Goal: Task Accomplishment & Management: Complete application form

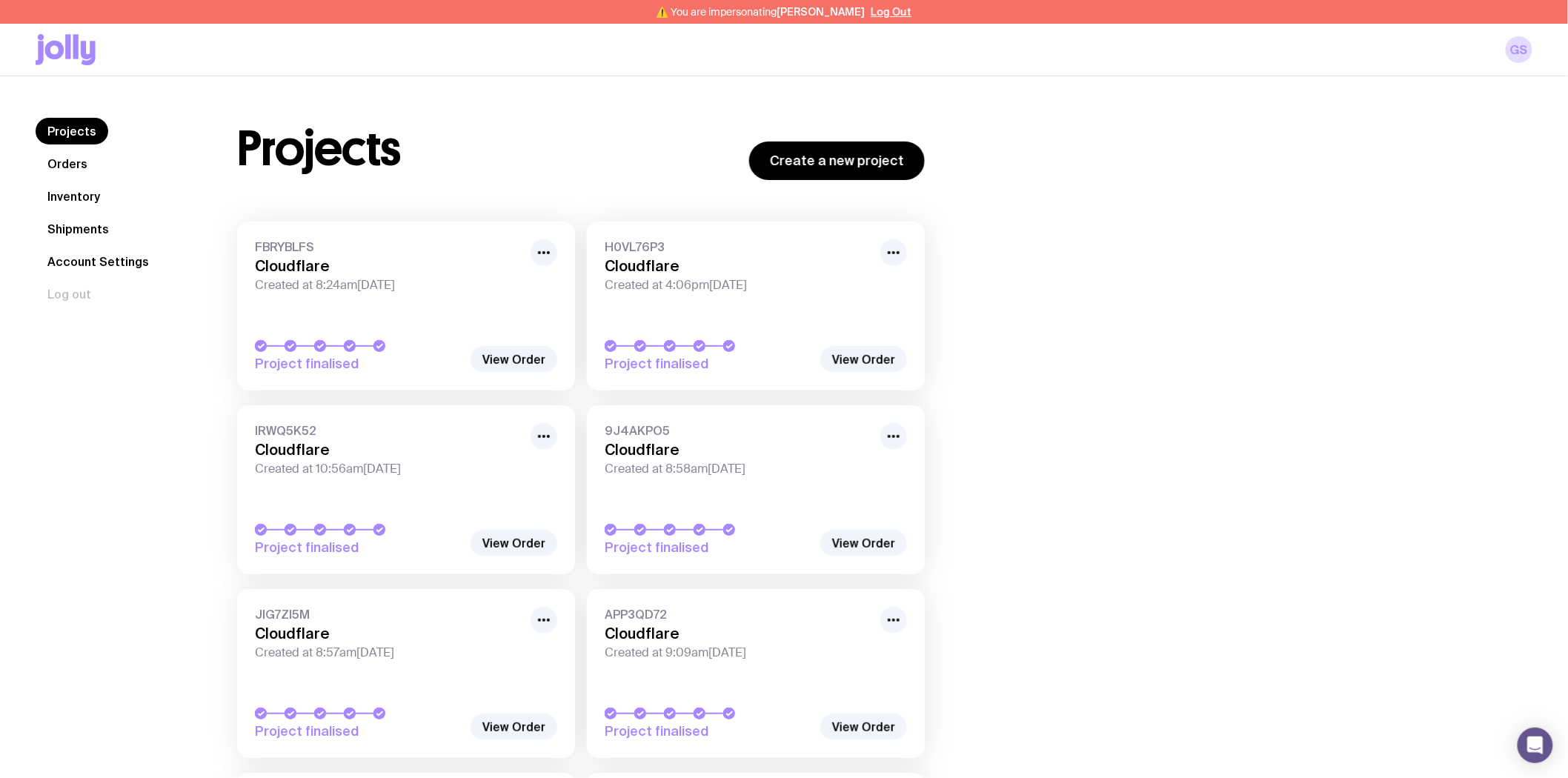
click at [79, 196] on link "Inventory" at bounding box center [74, 196] width 76 height 27
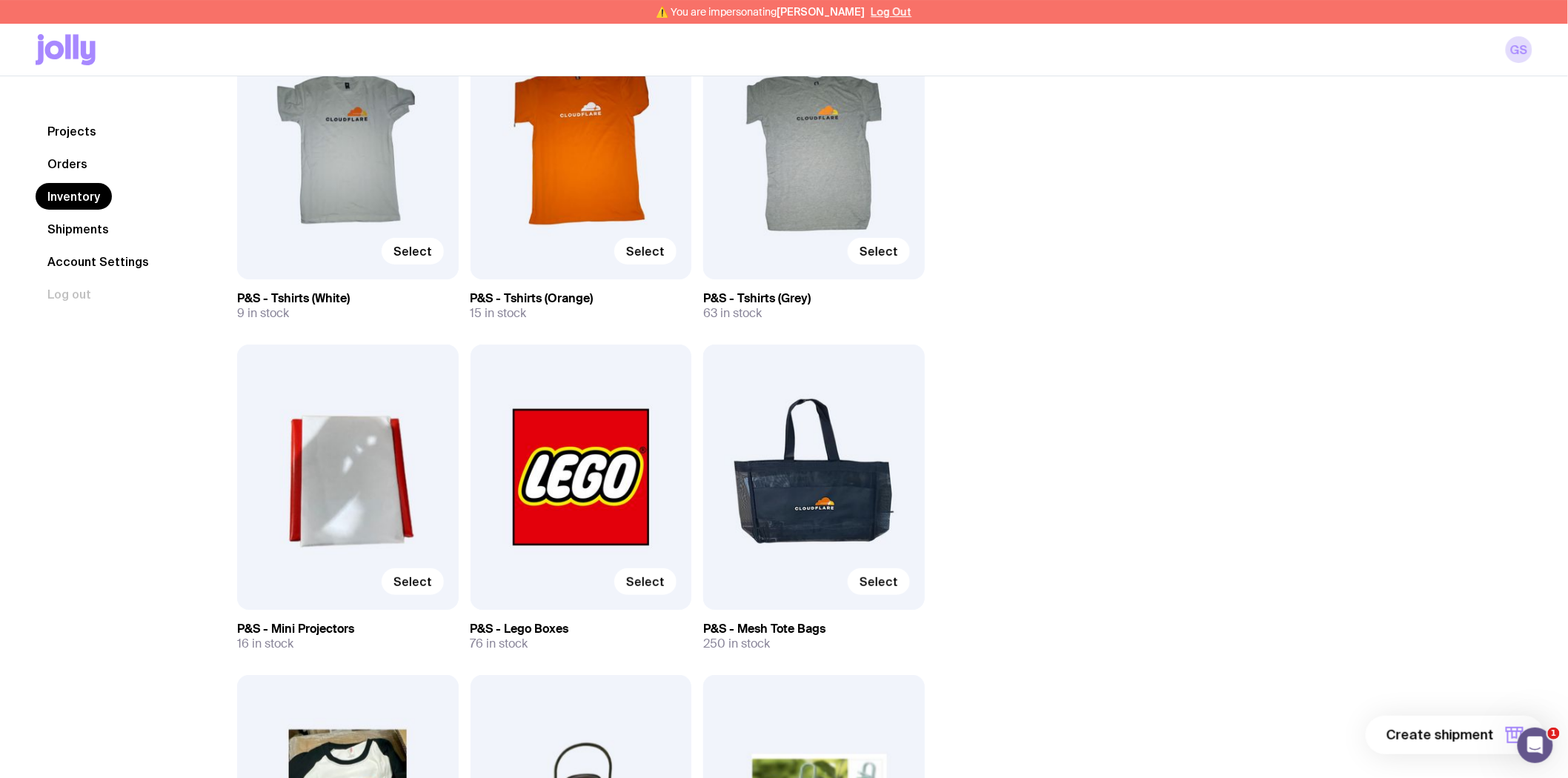
scroll to position [2223, 0]
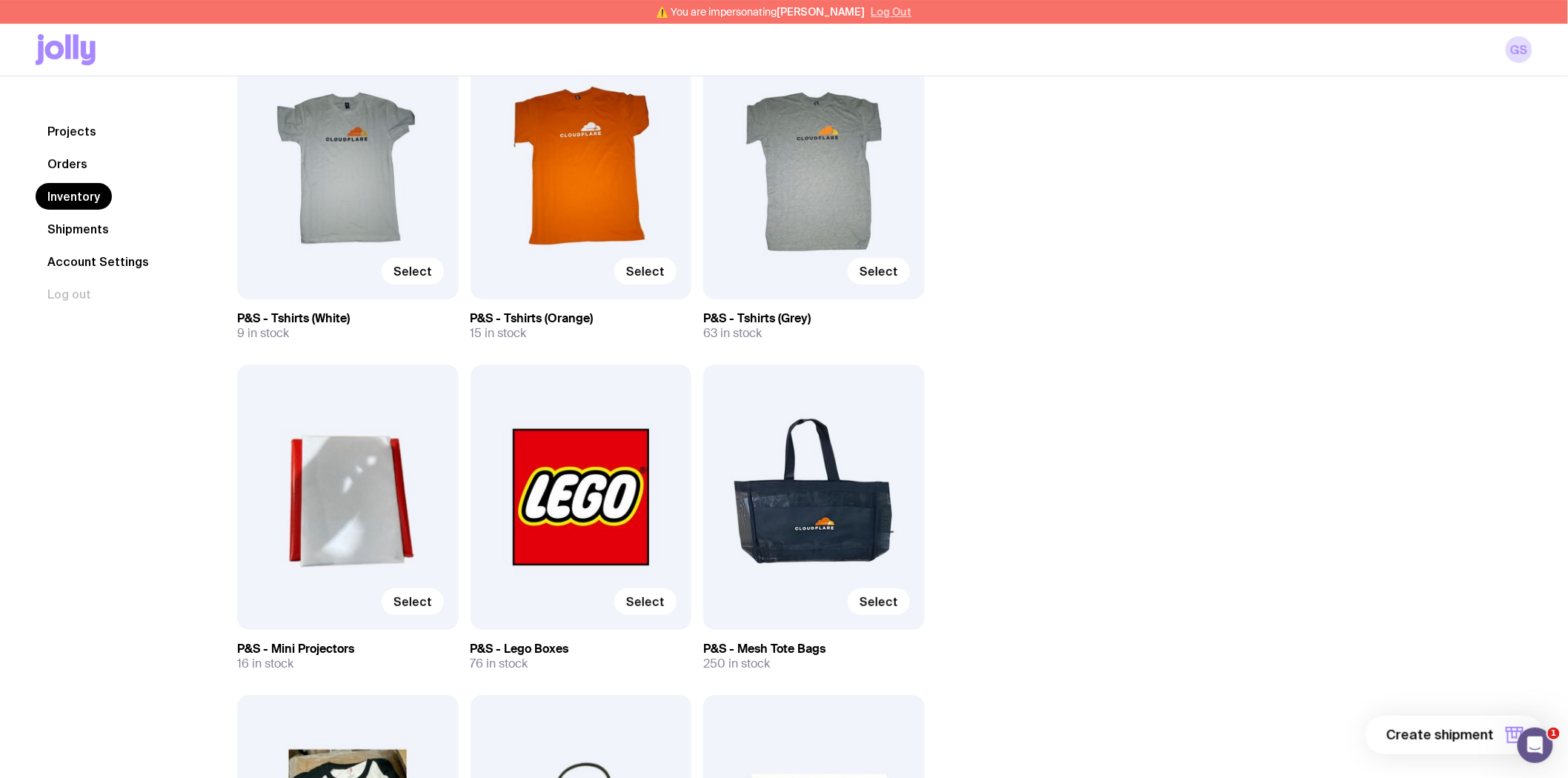
click at [884, 11] on button "Log Out" at bounding box center [891, 11] width 41 height 12
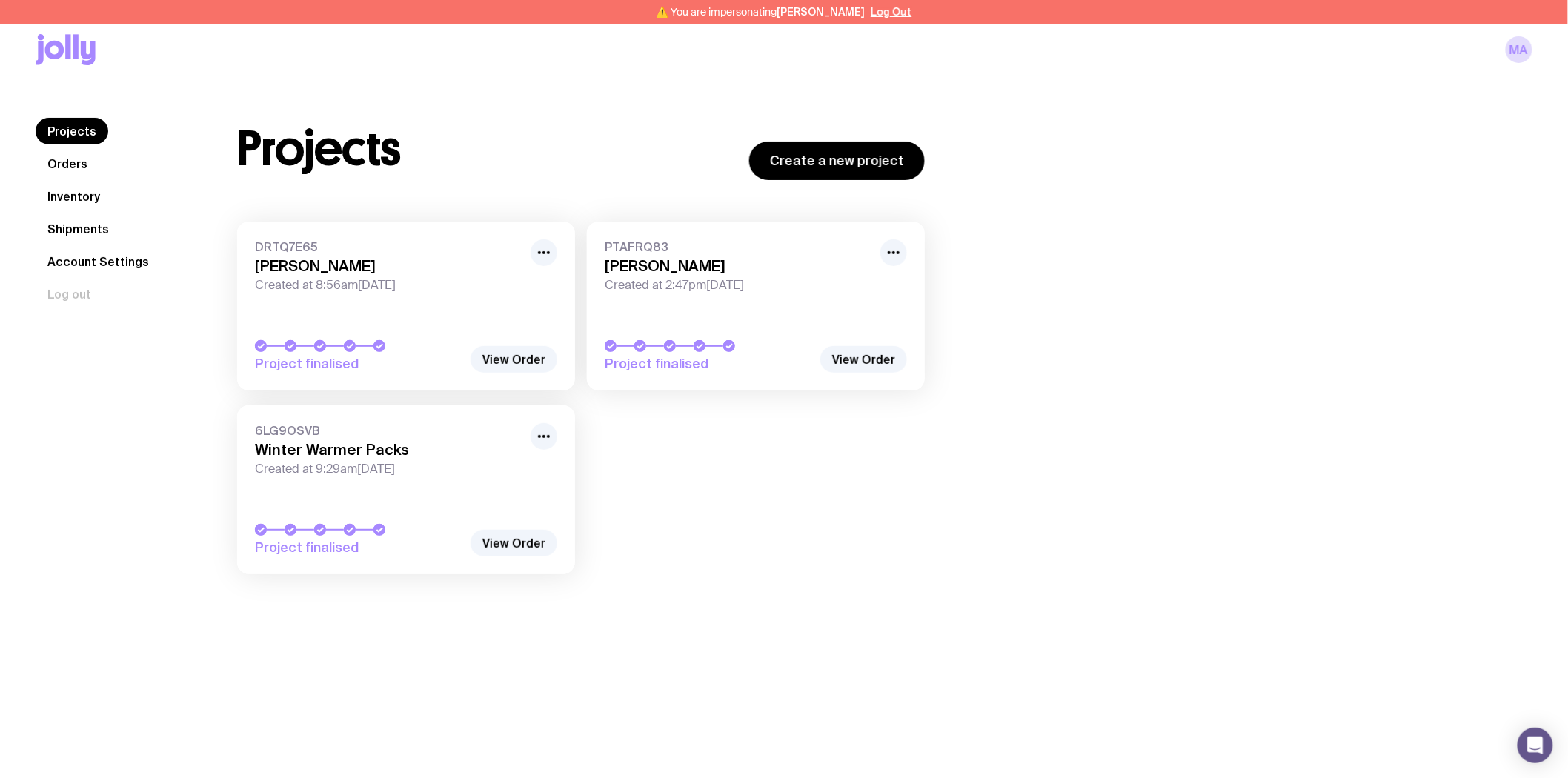
click at [70, 191] on link "Inventory" at bounding box center [74, 196] width 76 height 27
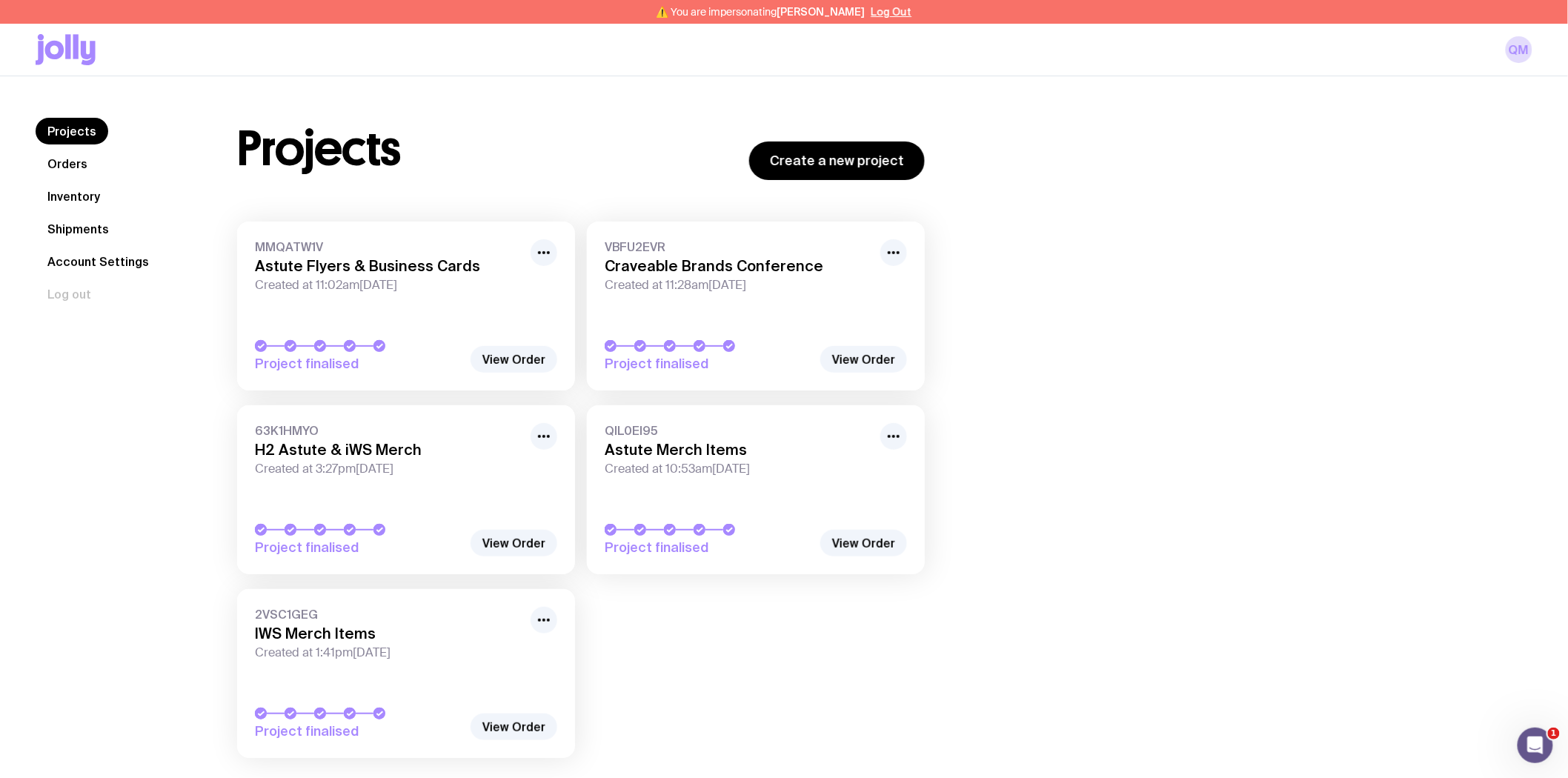
click at [71, 200] on link "Inventory" at bounding box center [74, 196] width 76 height 27
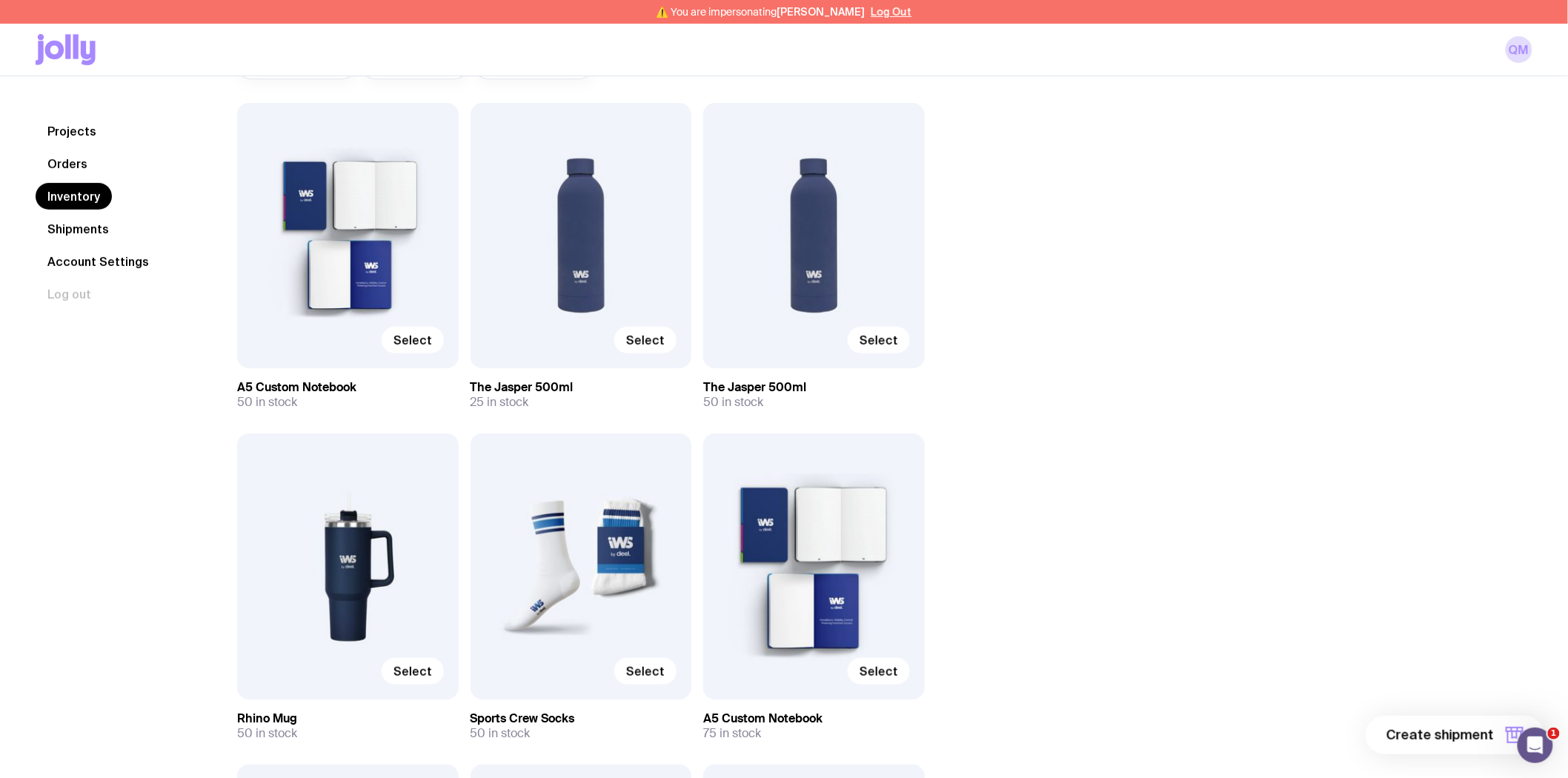
scroll to position [165, 0]
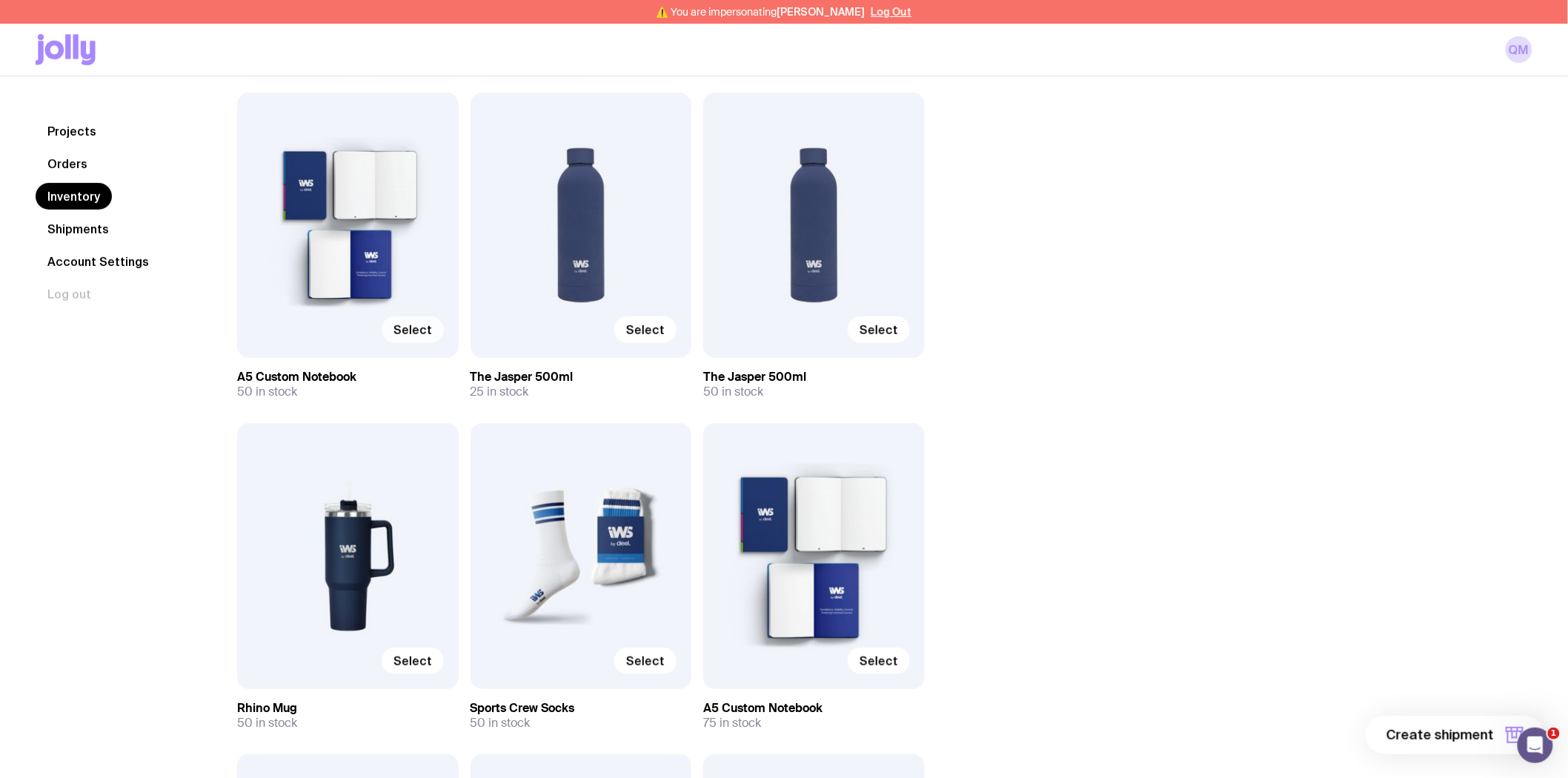
click at [416, 329] on span "Select" at bounding box center [412, 329] width 38 height 15
click at [0, 0] on input "Select" at bounding box center [0, 0] width 0 height 0
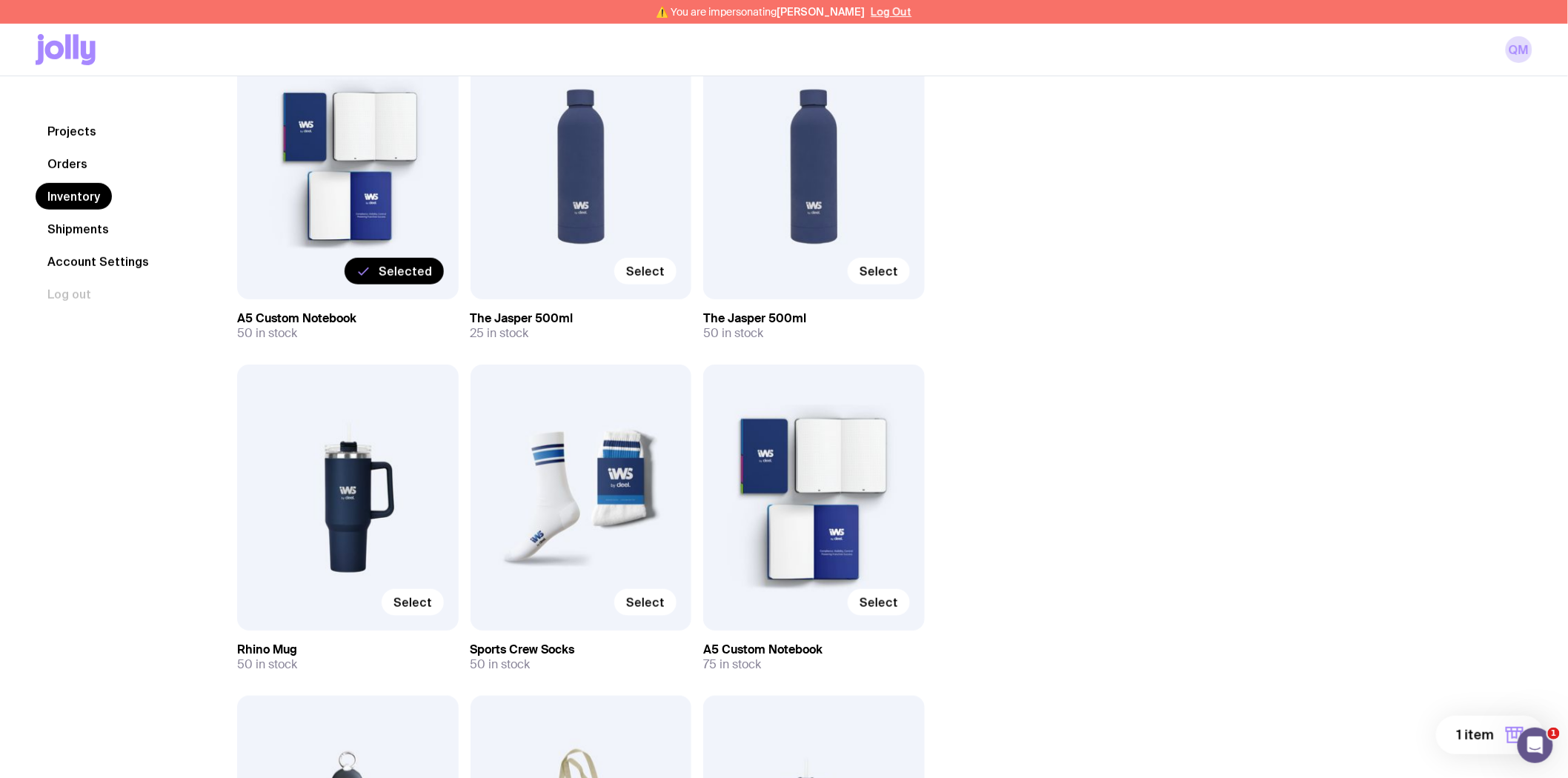
scroll to position [247, 0]
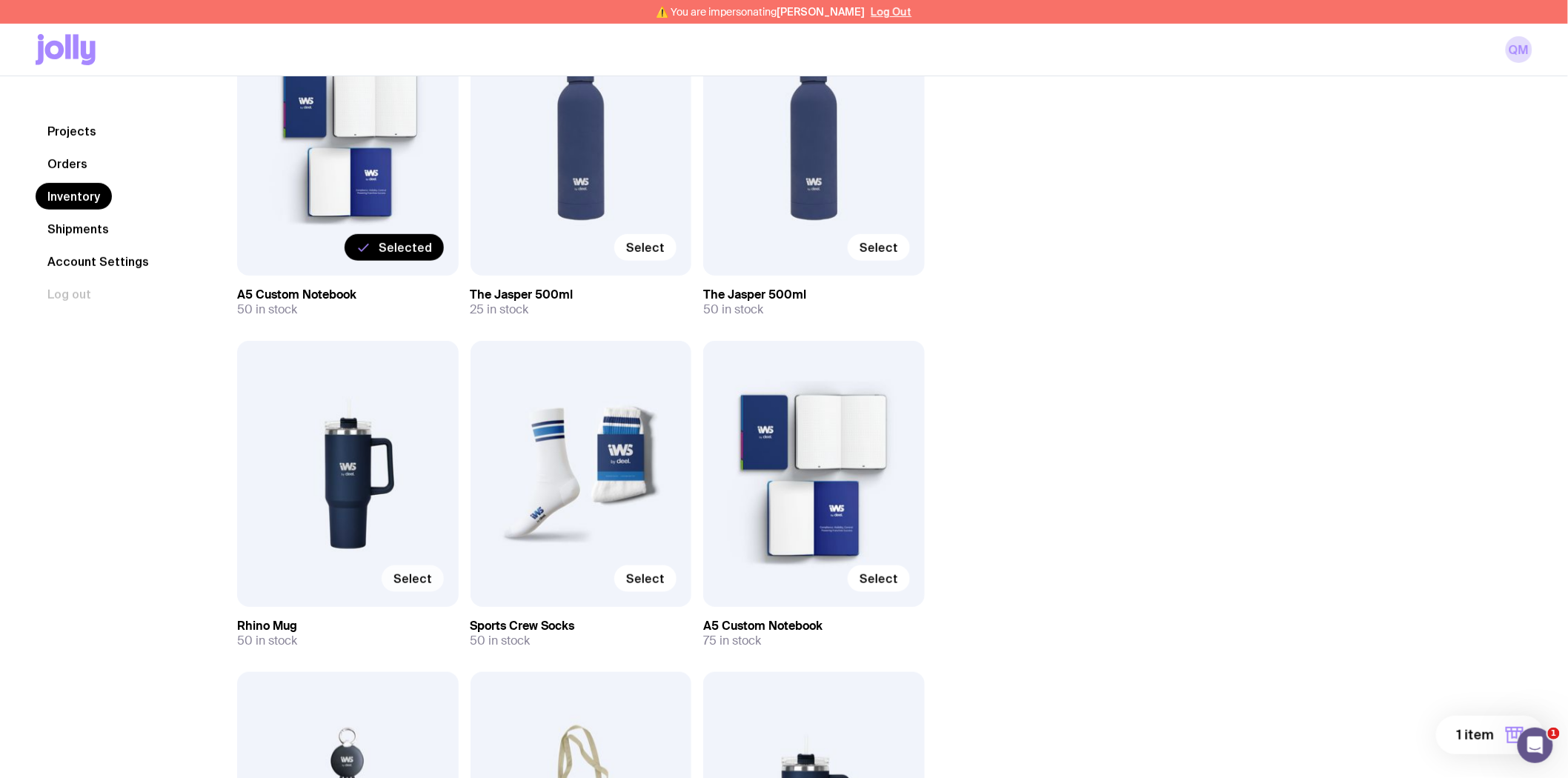
click at [406, 574] on span "Select" at bounding box center [412, 578] width 38 height 15
click at [0, 0] on input "Select" at bounding box center [0, 0] width 0 height 0
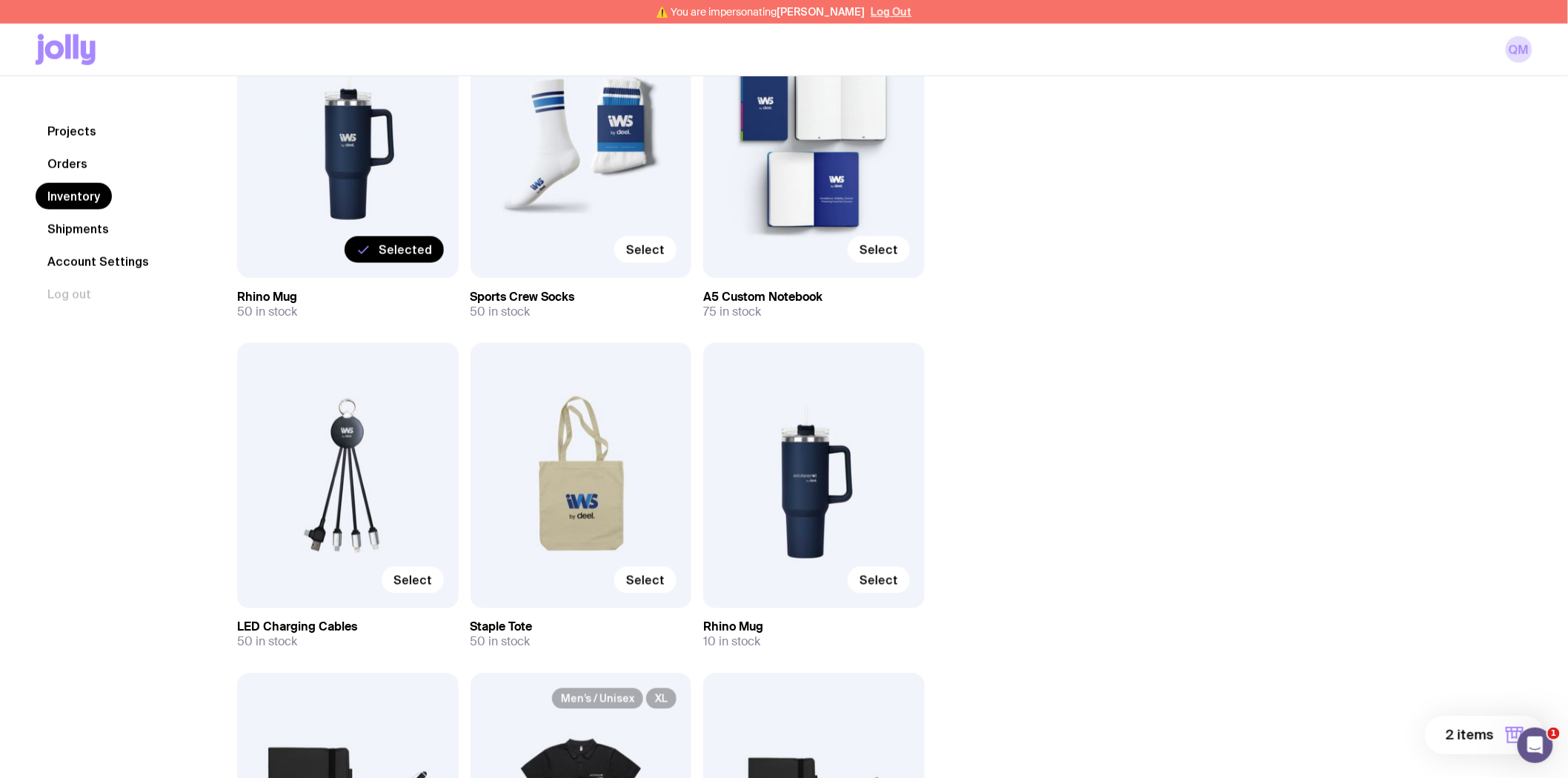
scroll to position [411, 0]
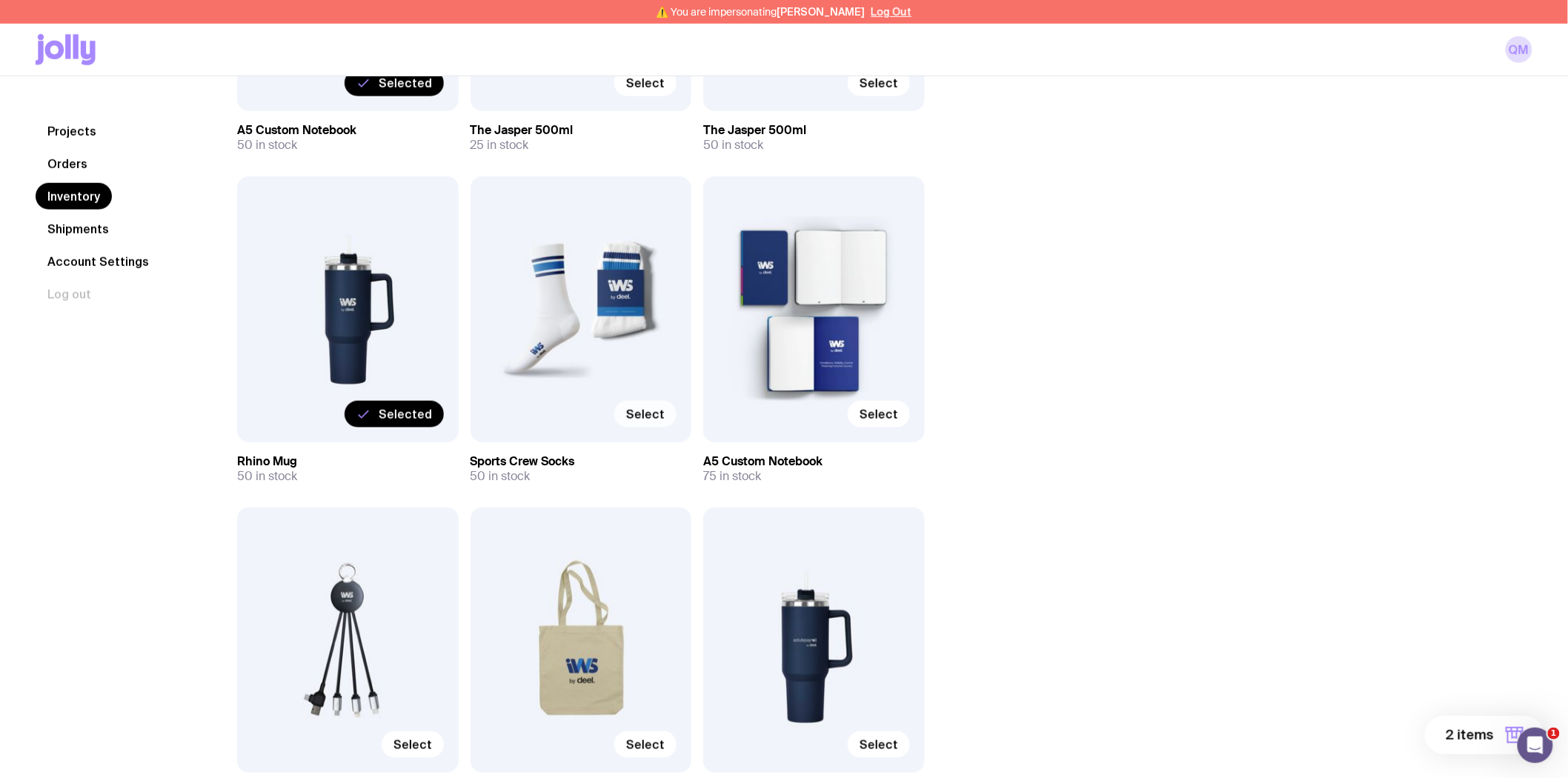
click at [647, 414] on span "Select" at bounding box center [645, 414] width 38 height 15
click at [0, 0] on input "Select" at bounding box center [0, 0] width 0 height 0
click at [1473, 733] on span "3 items" at bounding box center [1470, 735] width 47 height 18
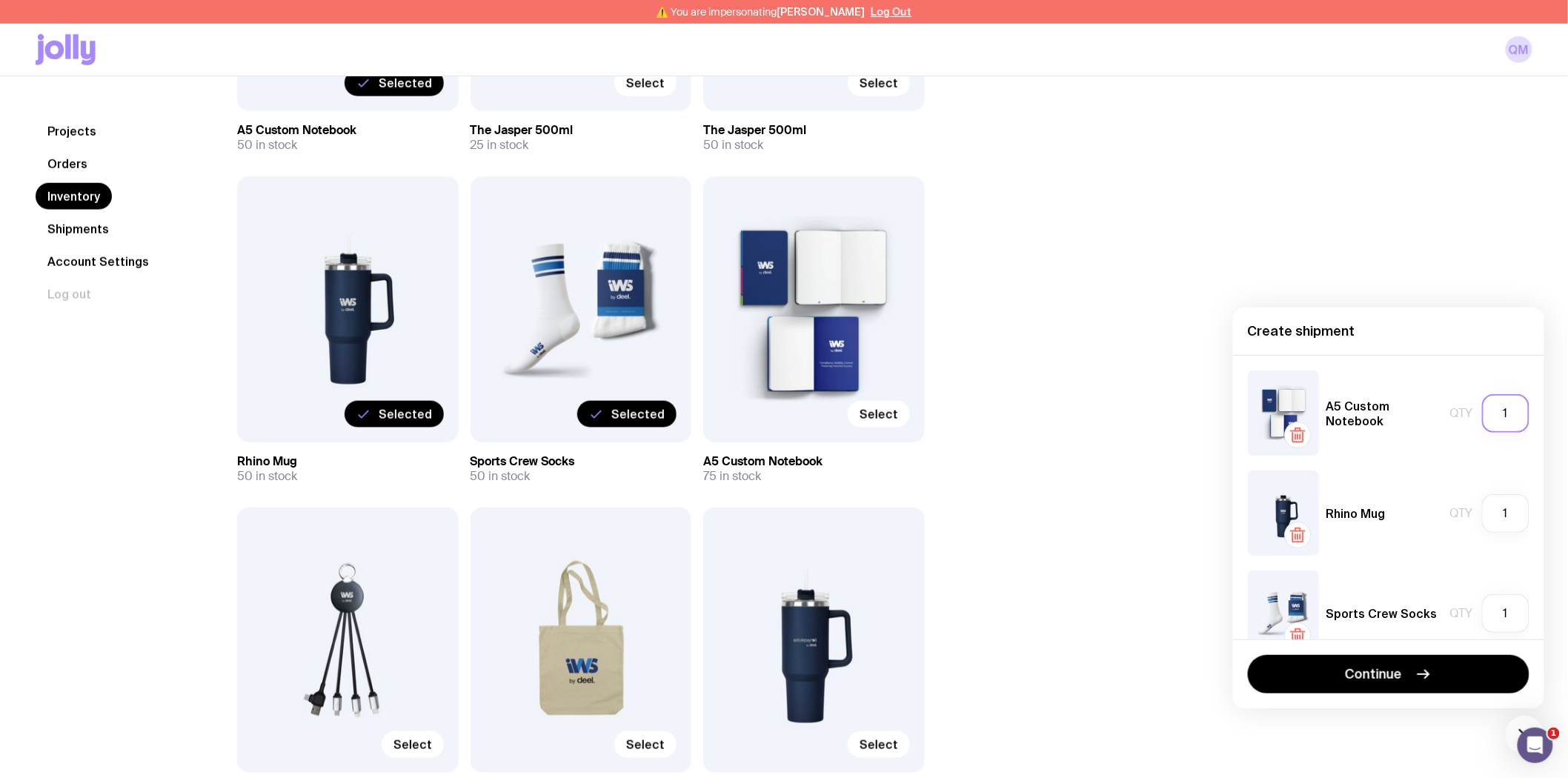
drag, startPoint x: 1510, startPoint y: 410, endPoint x: 1417, endPoint y: 410, distance: 93.0
click at [1417, 410] on div "A5 Custom Notebook Qty 1" at bounding box center [1388, 413] width 281 height 85
type input "30"
click at [1499, 512] on input "1" at bounding box center [1506, 513] width 47 height 38
click at [1493, 509] on input "1" at bounding box center [1506, 513] width 47 height 38
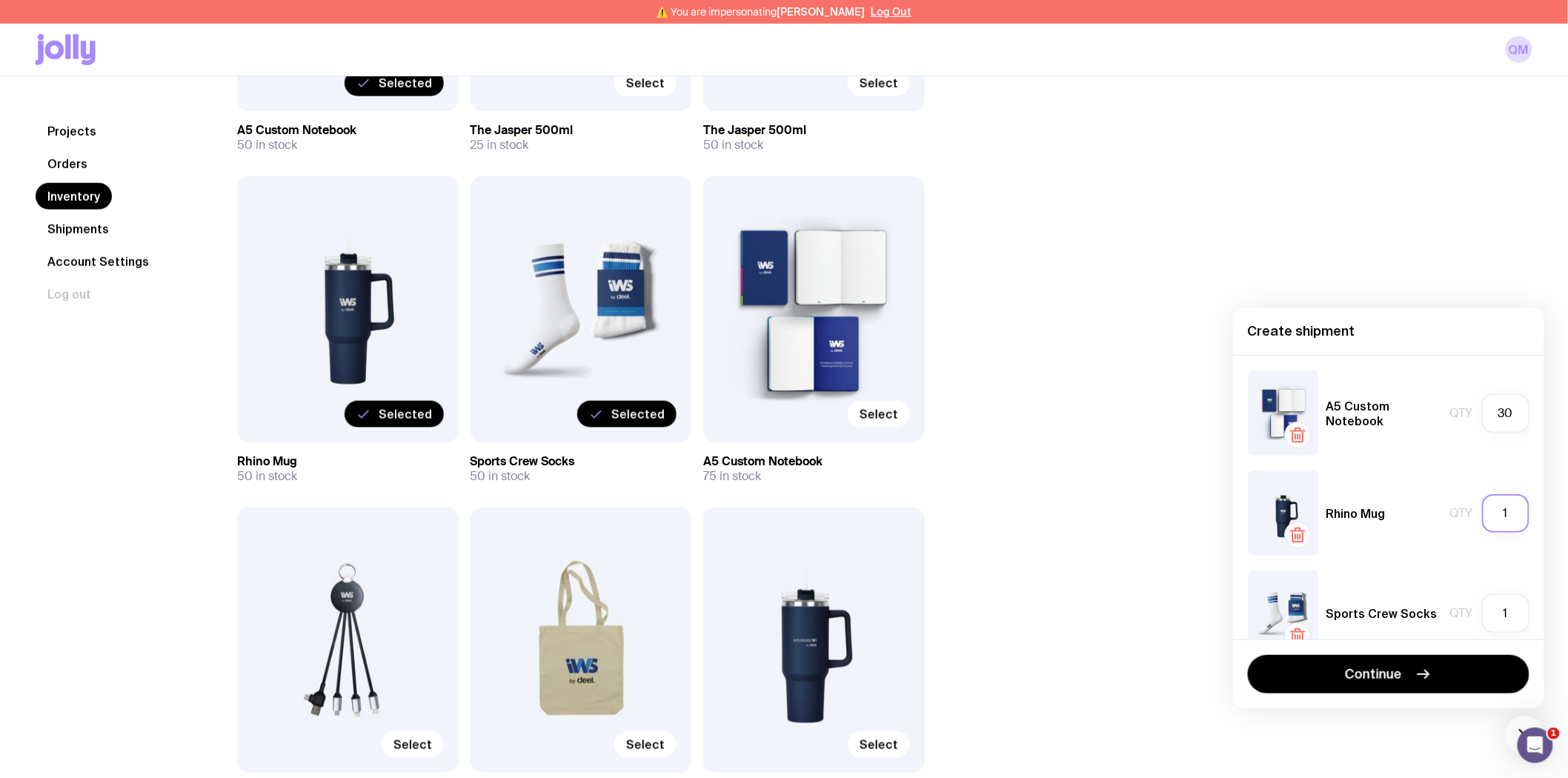
click at [1493, 509] on input "1" at bounding box center [1506, 513] width 47 height 38
type input "20"
click at [1493, 609] on input "1" at bounding box center [1506, 613] width 47 height 38
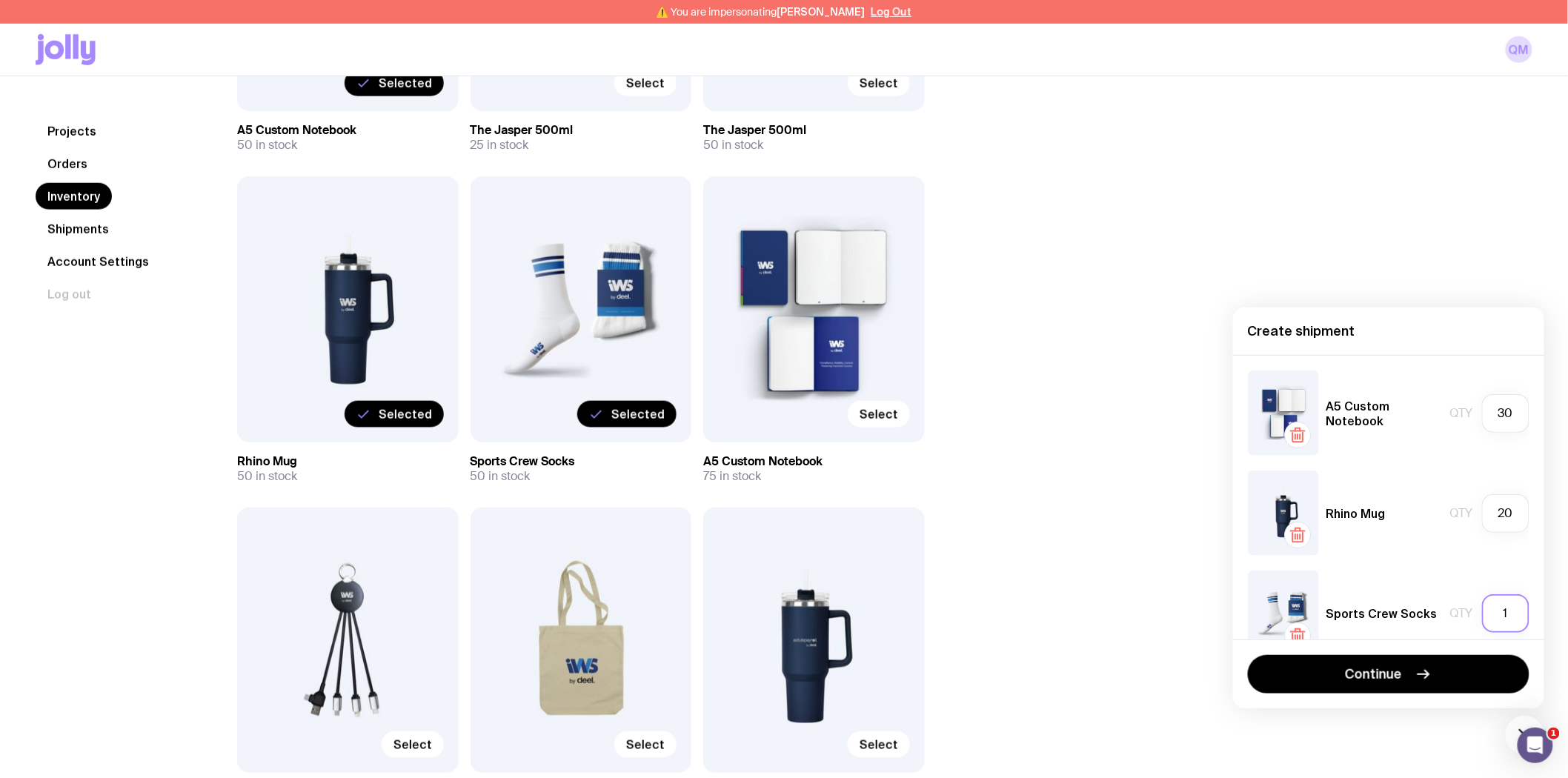
click at [1493, 609] on input "1" at bounding box center [1506, 613] width 47 height 38
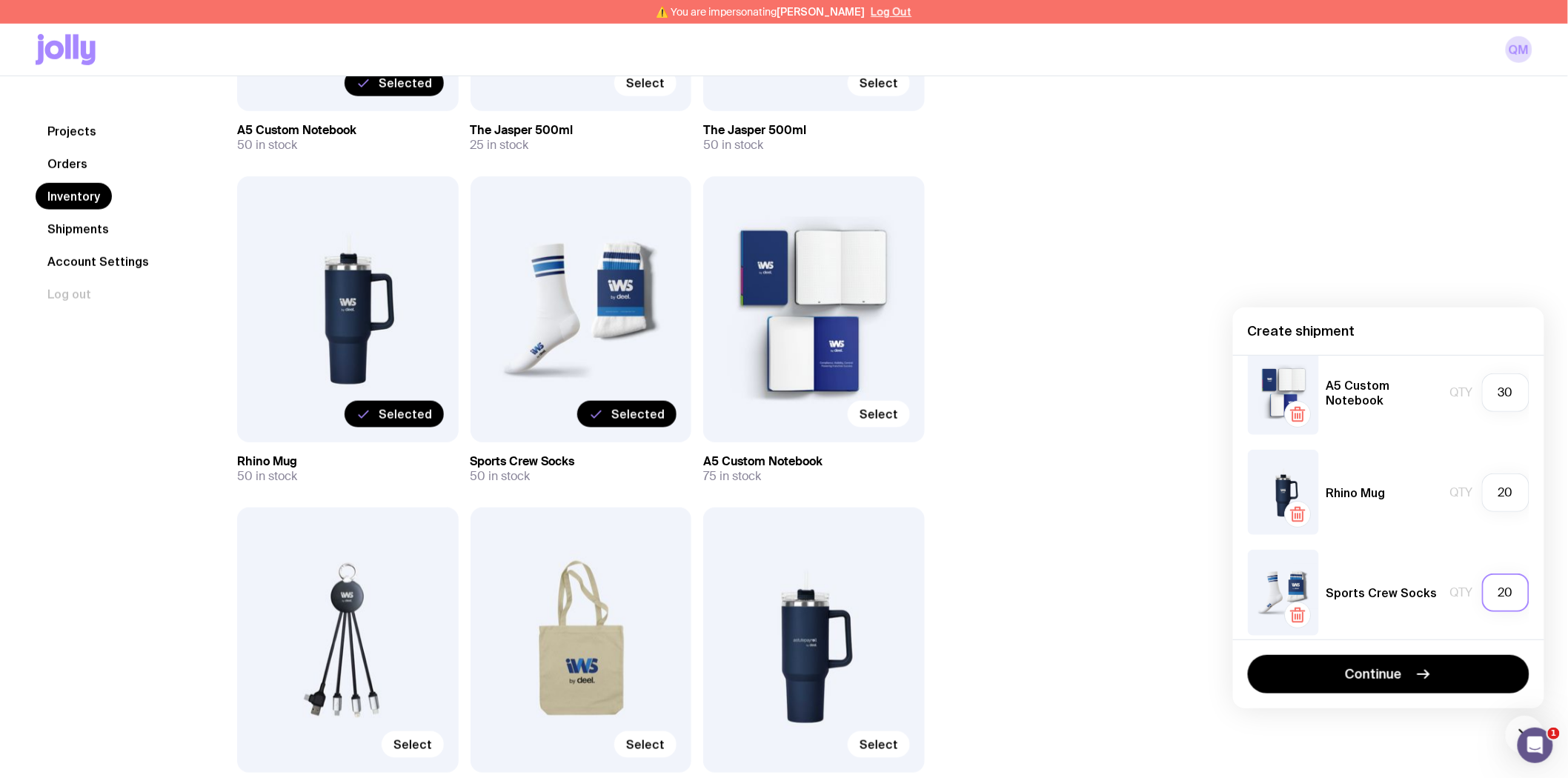
scroll to position [31, 0]
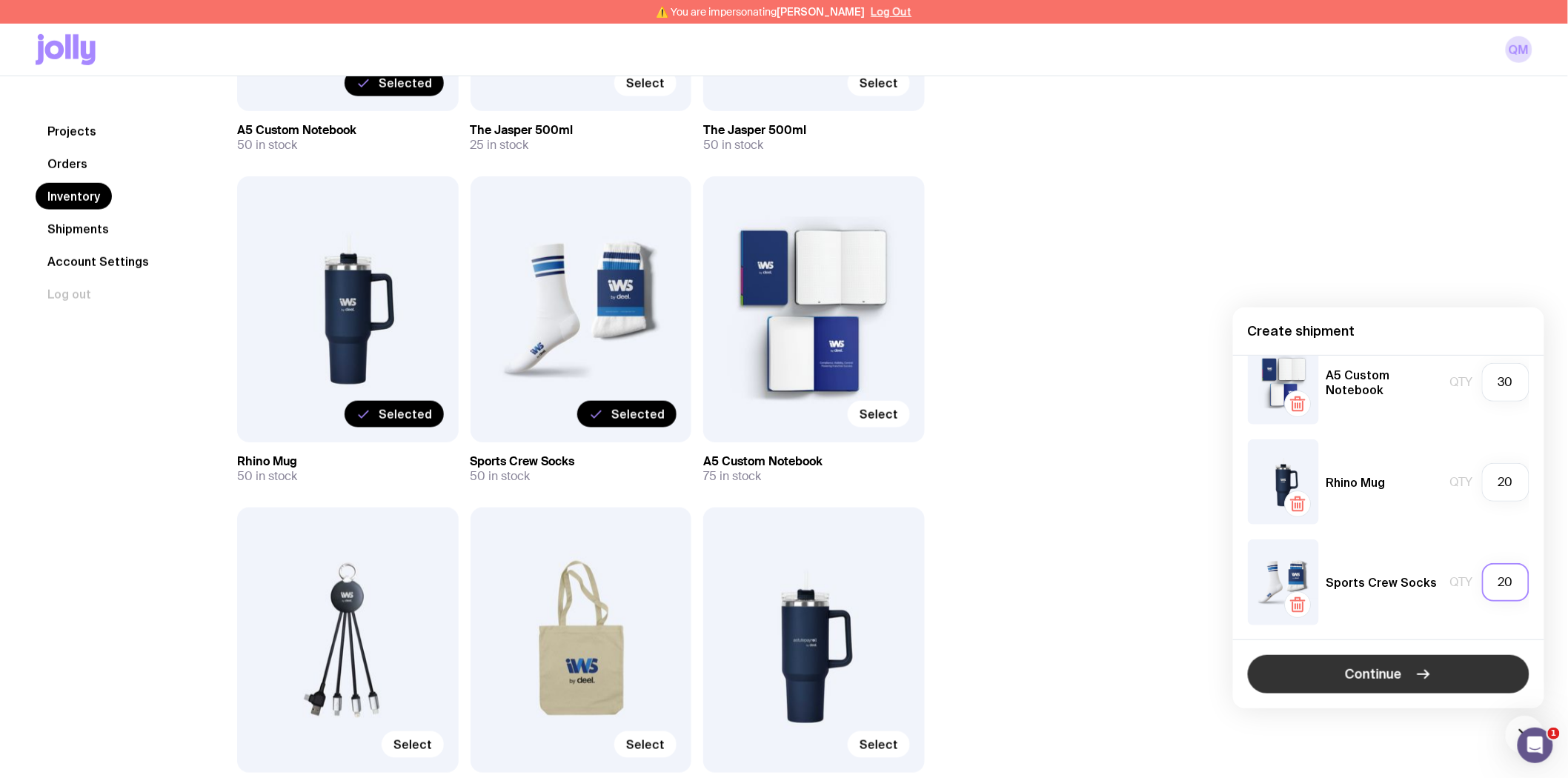
type input "20"
click at [1390, 670] on span "Continue" at bounding box center [1374, 674] width 57 height 18
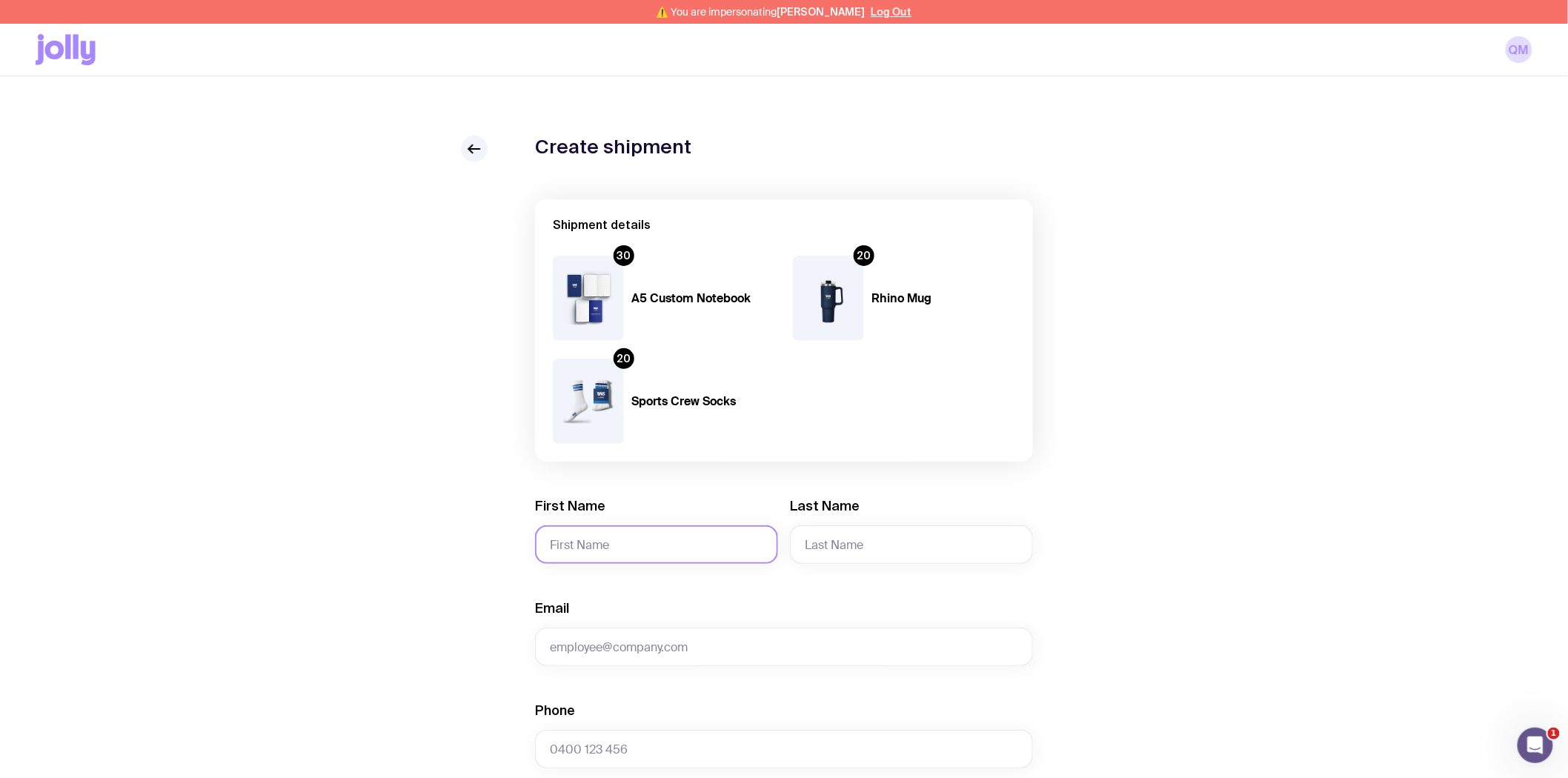
click at [663, 547] on input "First Name" at bounding box center [656, 544] width 243 height 38
drag, startPoint x: 595, startPoint y: 543, endPoint x: 500, endPoint y: 545, distance: 95.0
click at [500, 545] on div "Create shipment Shipment details 30 A5 Custom Notebook 20 Rhino Mug 20 Sports C…" at bounding box center [784, 750] width 1497 height 1230
paste input "nby Murphy"
drag, startPoint x: 654, startPoint y: 547, endPoint x: 596, endPoint y: 543, distance: 58.1
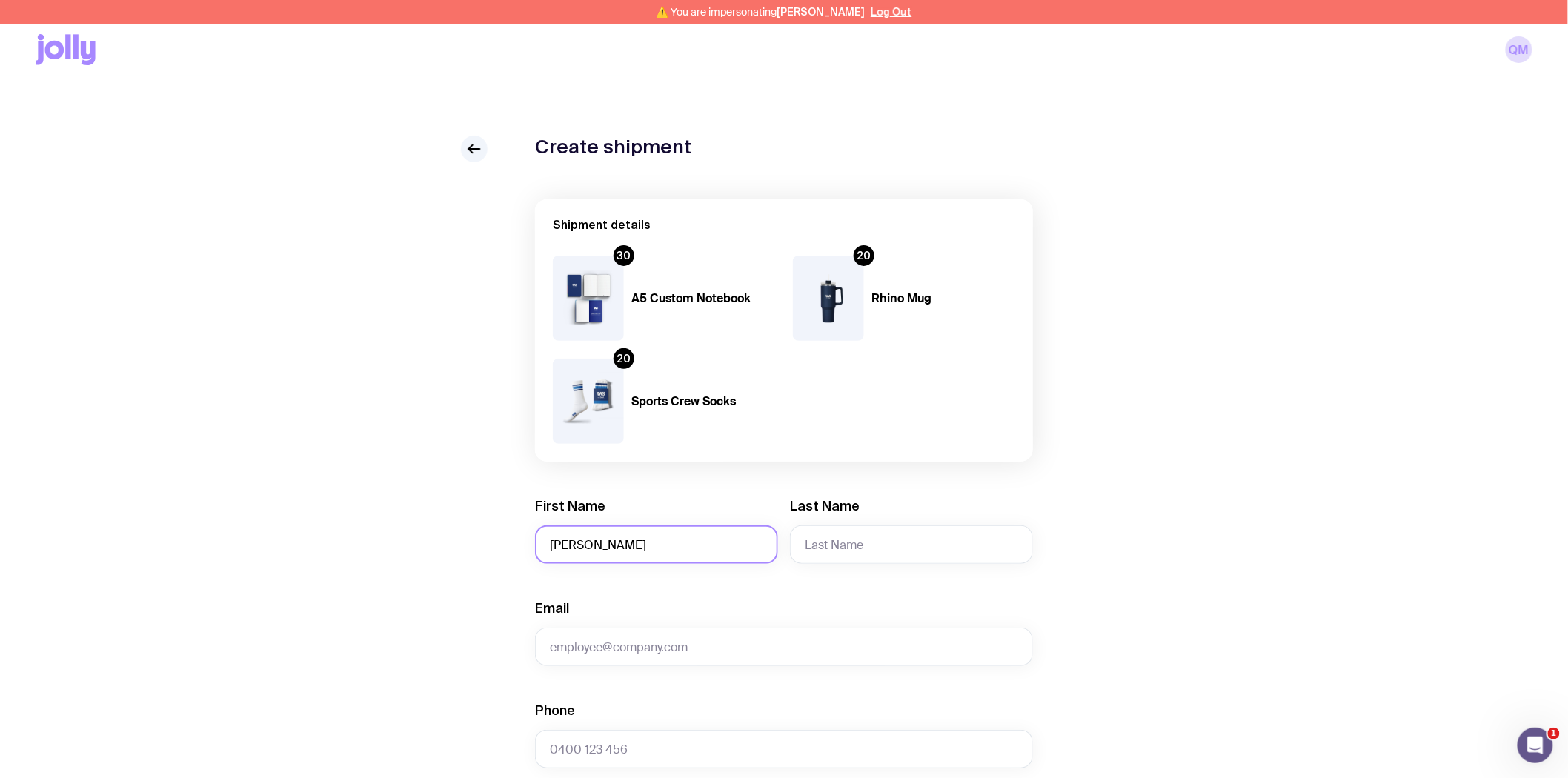
click at [596, 543] on input "Quenby Murphy" at bounding box center [656, 544] width 243 height 38
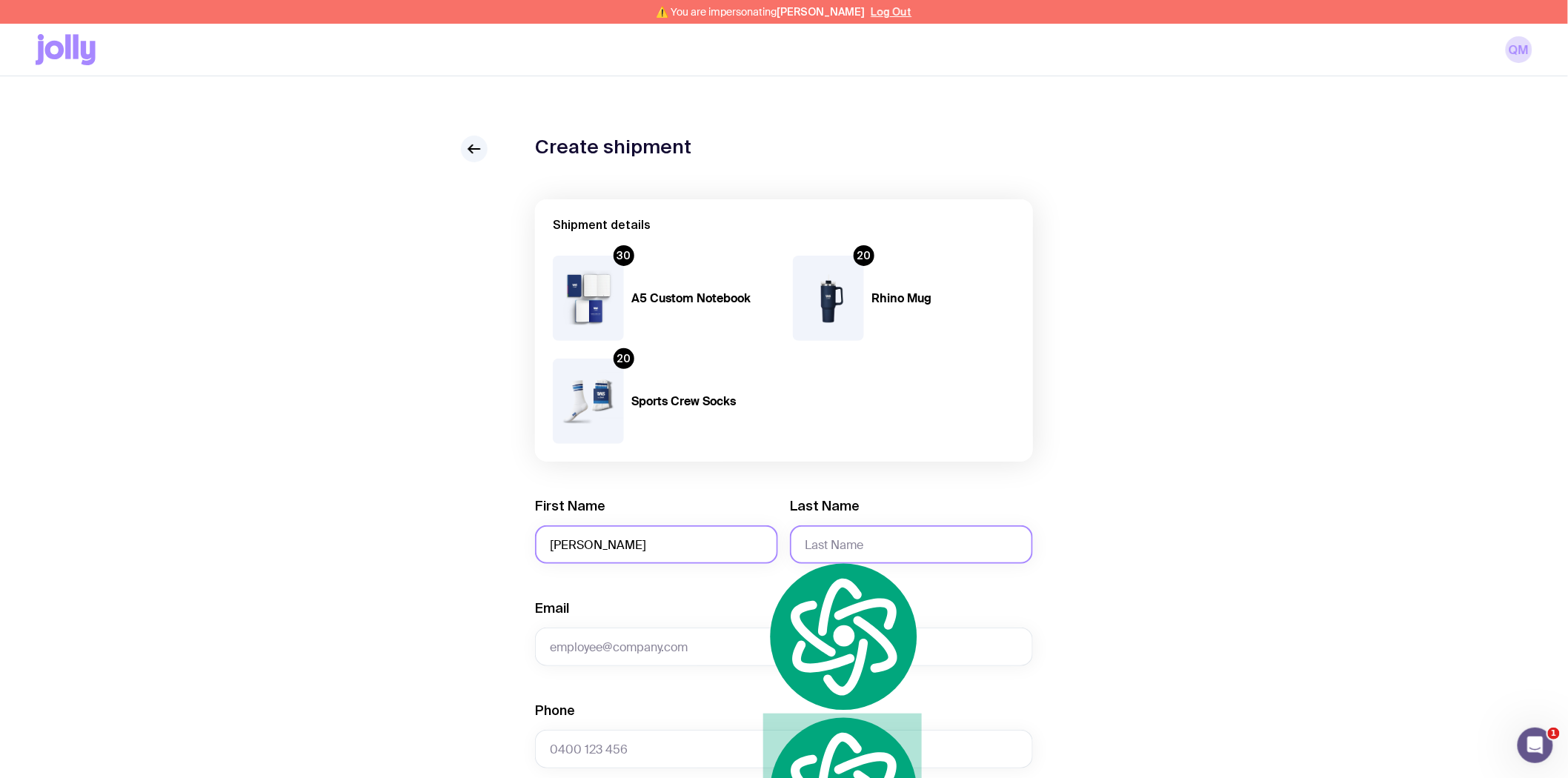
type input "Quenby Murphy"
click at [842, 539] on input "Last Name" at bounding box center [912, 544] width 243 height 38
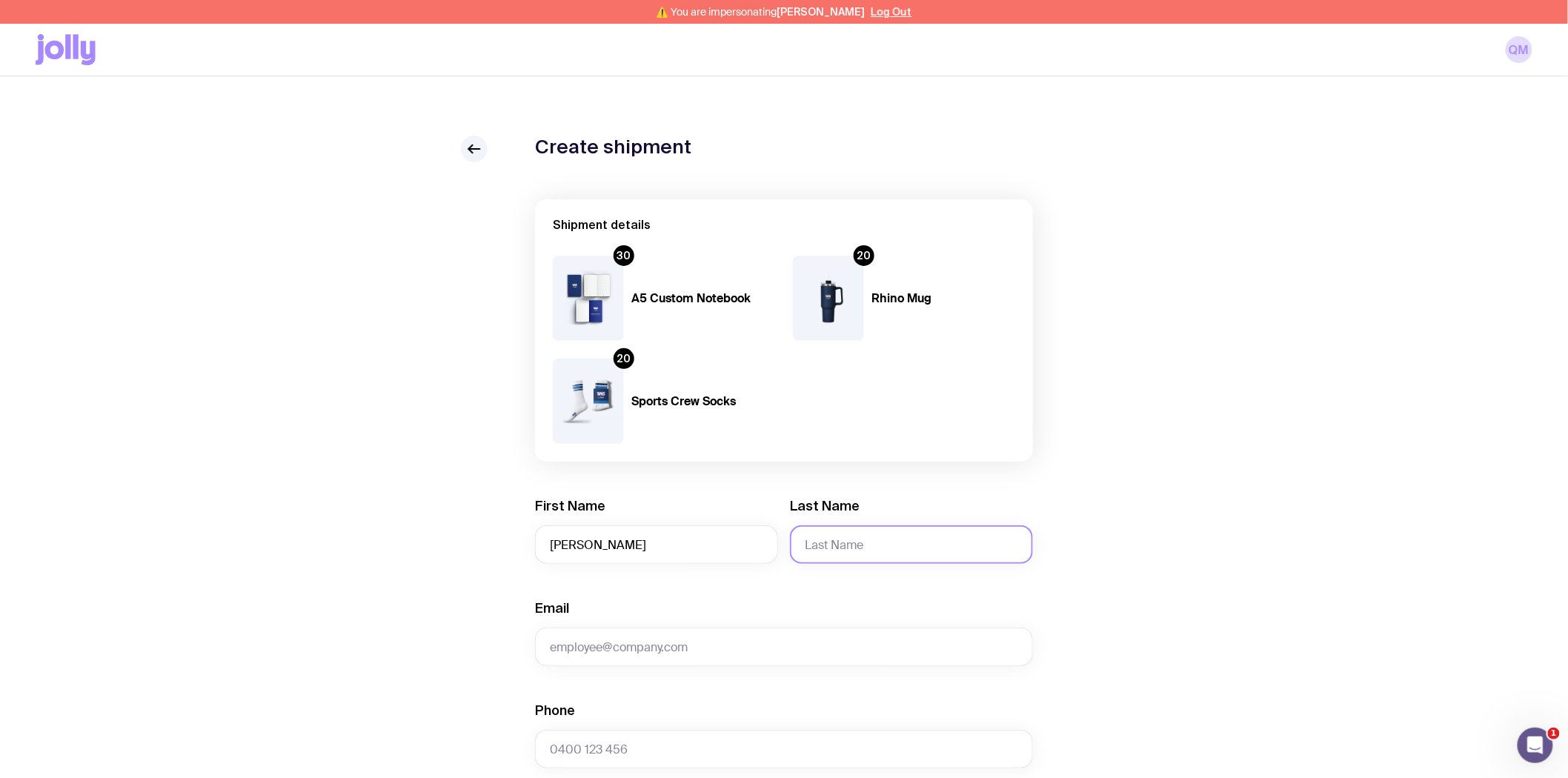
paste input "Murphy"
type input "Murphy"
drag, startPoint x: 649, startPoint y: 546, endPoint x: 609, endPoint y: 547, distance: 40.0
click at [609, 547] on input "Quenby Murphy" at bounding box center [656, 544] width 243 height 38
click at [595, 547] on input "Quenby Murphy" at bounding box center [656, 544] width 243 height 38
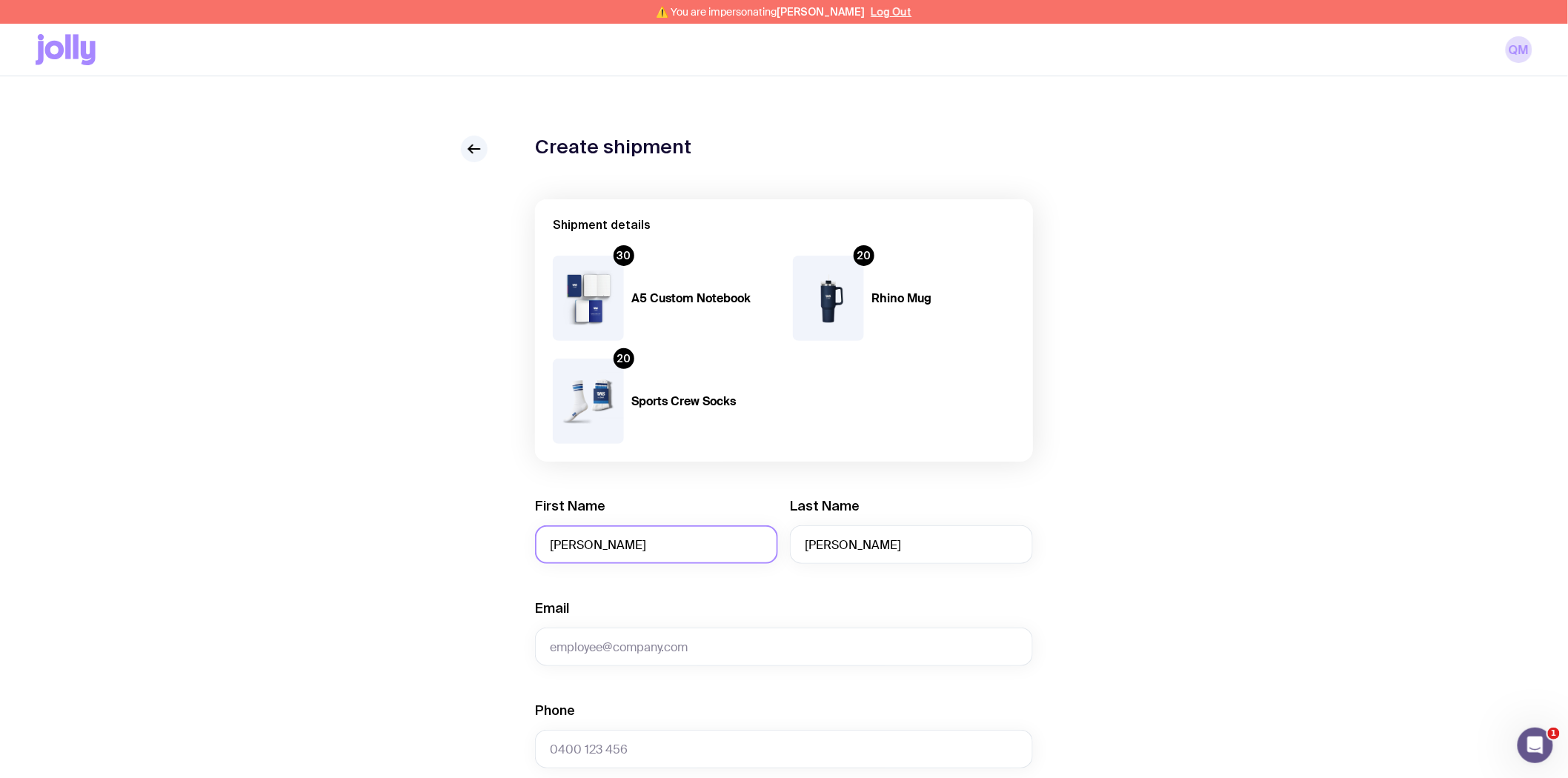
drag, startPoint x: 595, startPoint y: 547, endPoint x: 698, endPoint y: 542, distance: 103.1
click at [698, 542] on input "Quenby Murphy" at bounding box center [656, 544] width 243 height 38
type input "Quenby"
click at [600, 649] on input "Email" at bounding box center [784, 647] width 498 height 38
paste input "Quenby Murphy"
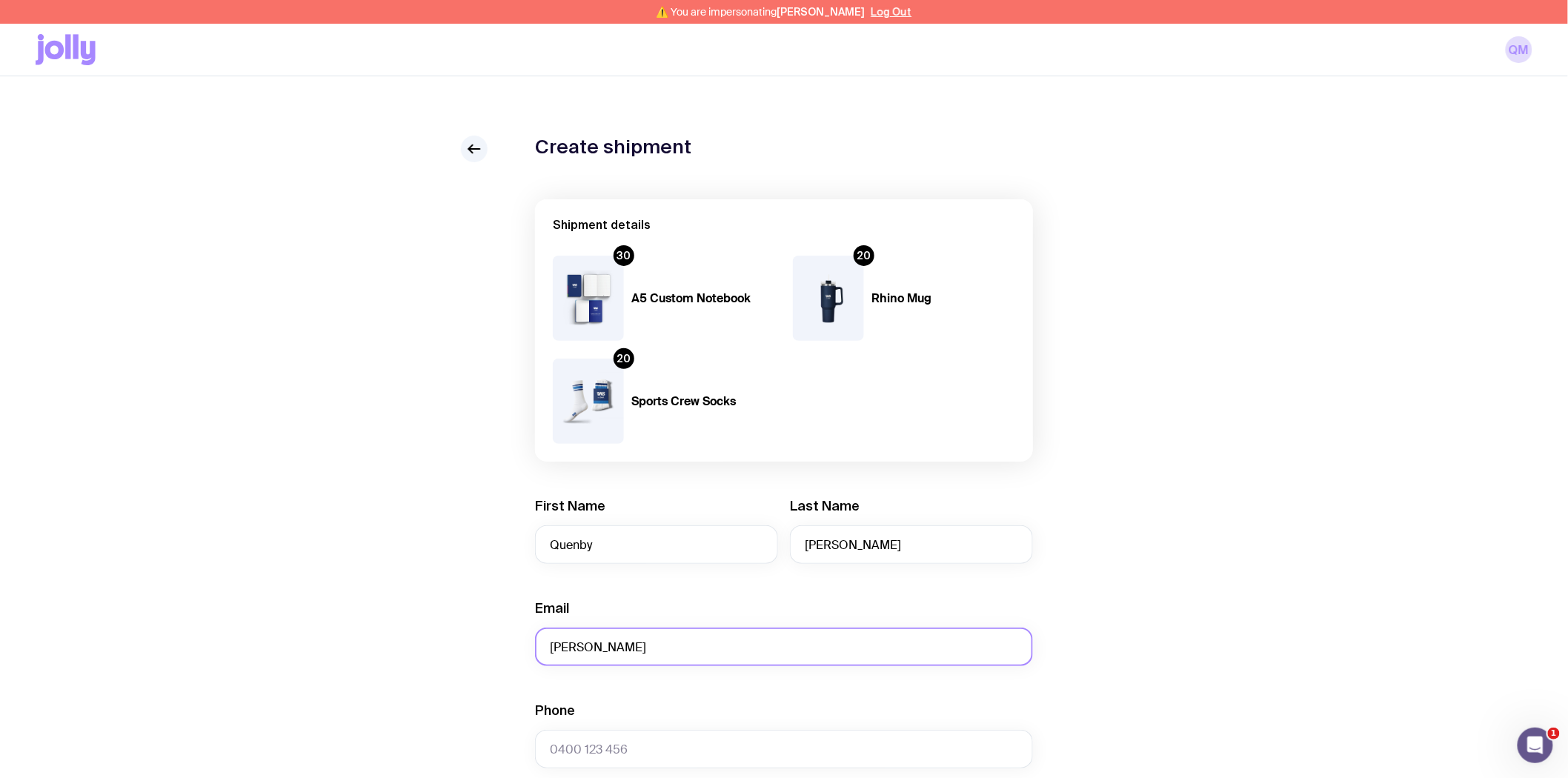
drag, startPoint x: 665, startPoint y: 648, endPoint x: 462, endPoint y: 584, distance: 212.8
click at [483, 617] on div "Create shipment Shipment details 30 A5 Custom Notebook 20 Rhino Mug 20 Sports C…" at bounding box center [784, 750] width 1497 height 1230
click at [669, 650] on input "Quenby Murphy" at bounding box center [784, 647] width 498 height 38
drag, startPoint x: 467, startPoint y: 634, endPoint x: 432, endPoint y: 625, distance: 36.1
click at [431, 627] on div "Create shipment Shipment details 30 A5 Custom Notebook 20 Rhino Mug 20 Sports C…" at bounding box center [784, 750] width 1497 height 1230
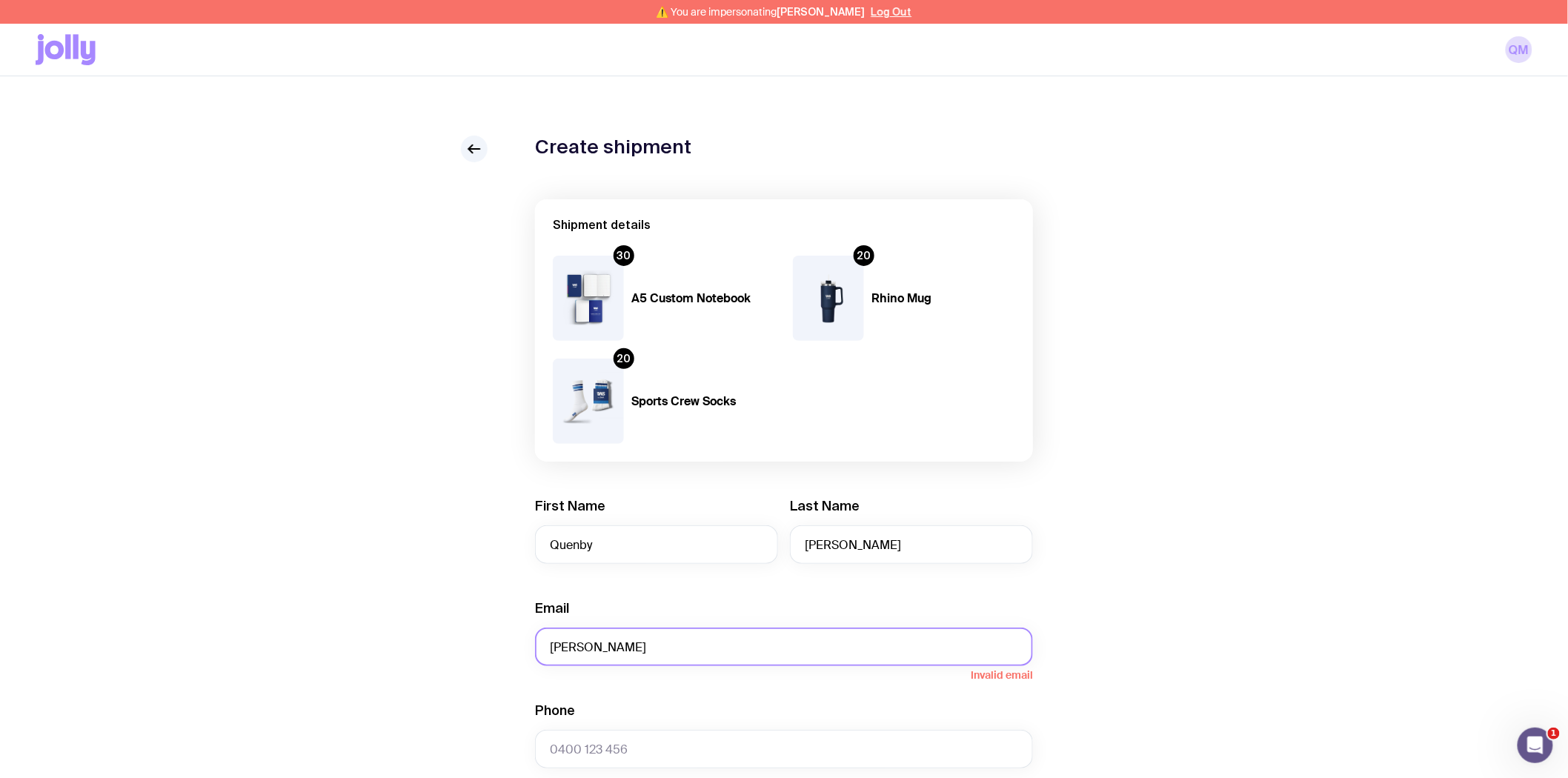
paste input "quenby.murphy@deel.com"
type input "quenby.murphy@deel.com"
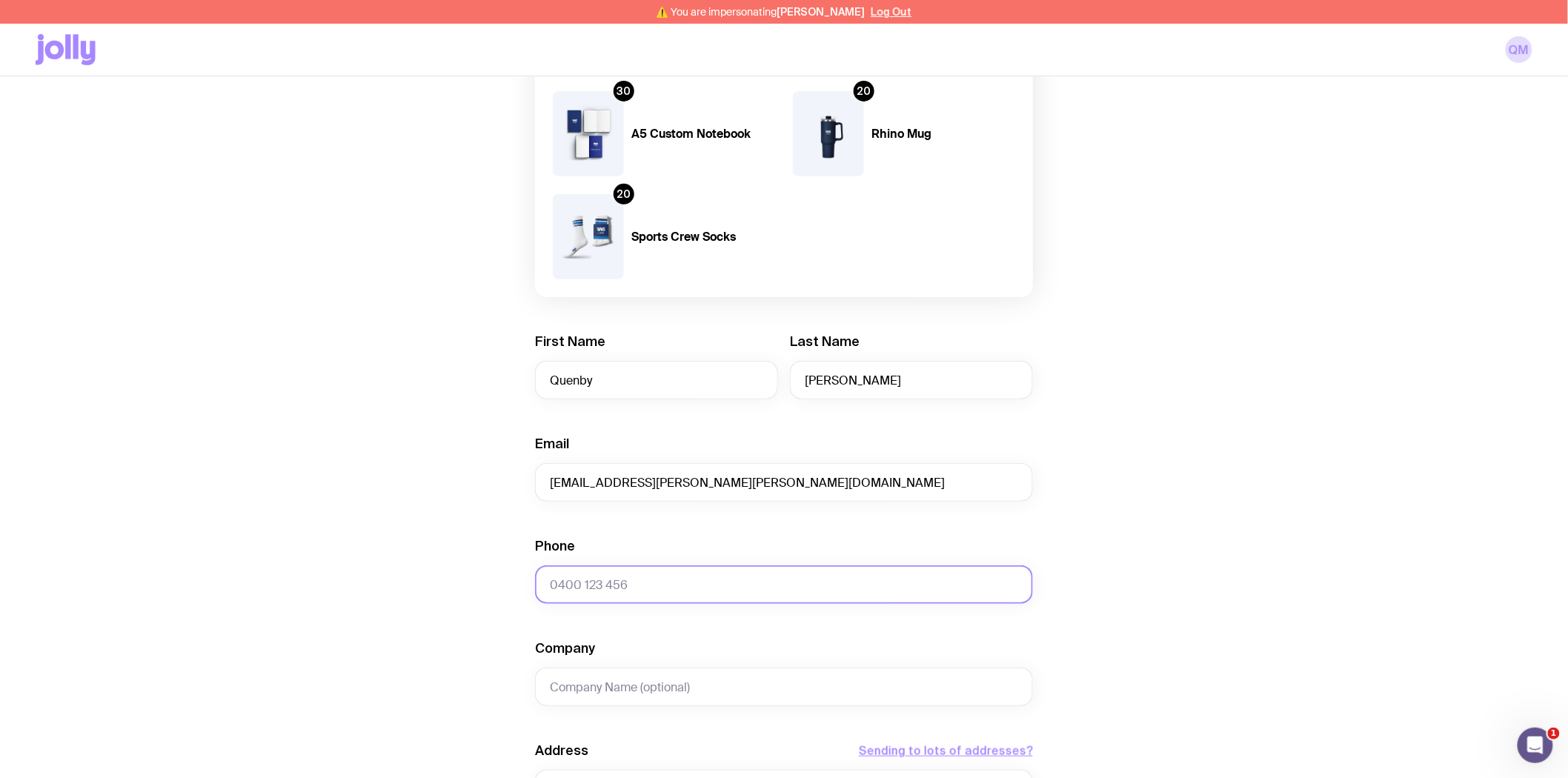
click at [672, 589] on input "Phone" at bounding box center [784, 584] width 498 height 38
paste input "+61 415 848 184"
type input "+61 415 848 184"
click at [656, 684] on input "Company" at bounding box center [784, 686] width 498 height 38
drag, startPoint x: 609, startPoint y: 680, endPoint x: 753, endPoint y: 677, distance: 144.0
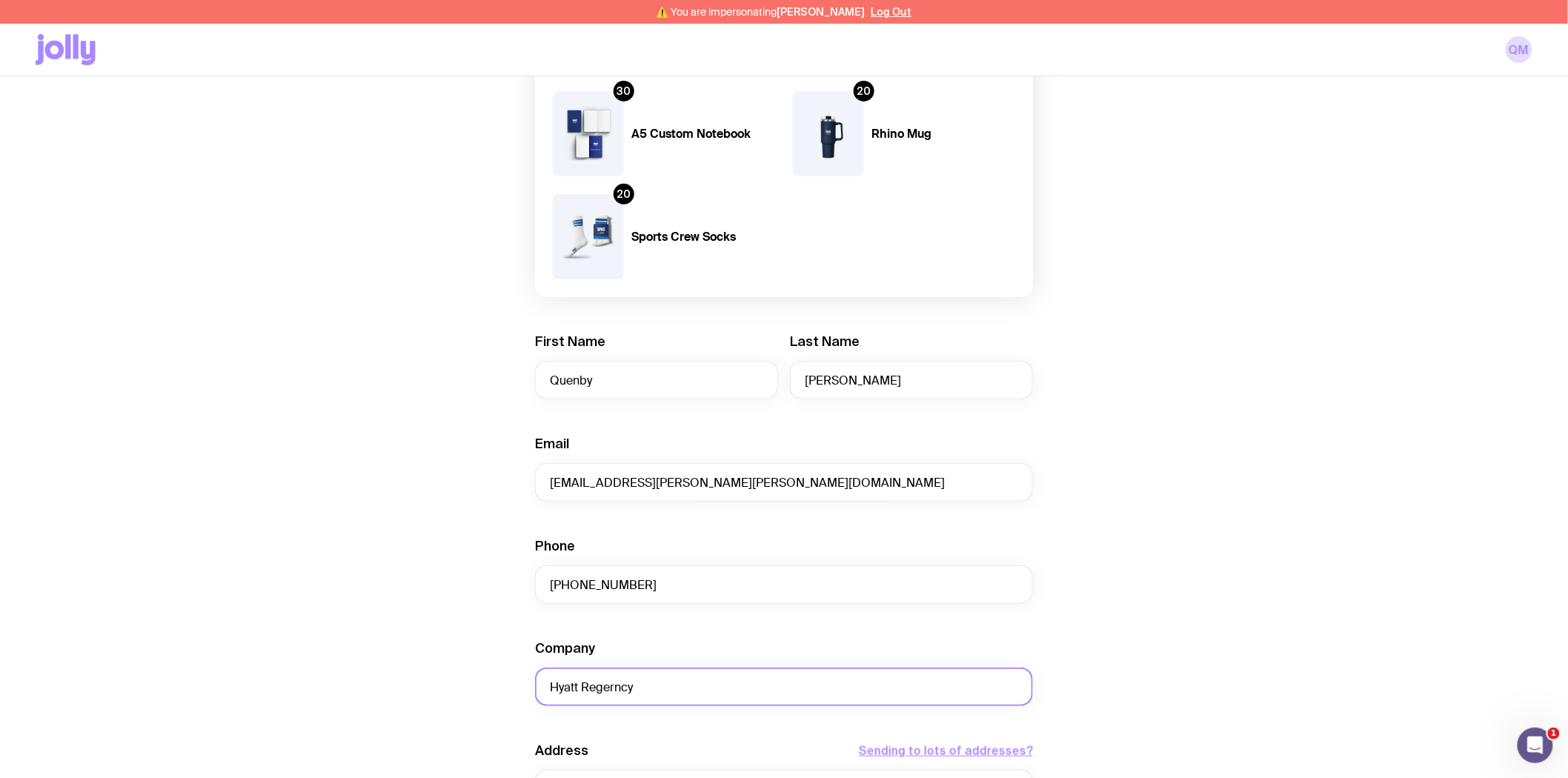
click at [757, 682] on input "Hyatt Regerncy" at bounding box center [784, 686] width 498 height 38
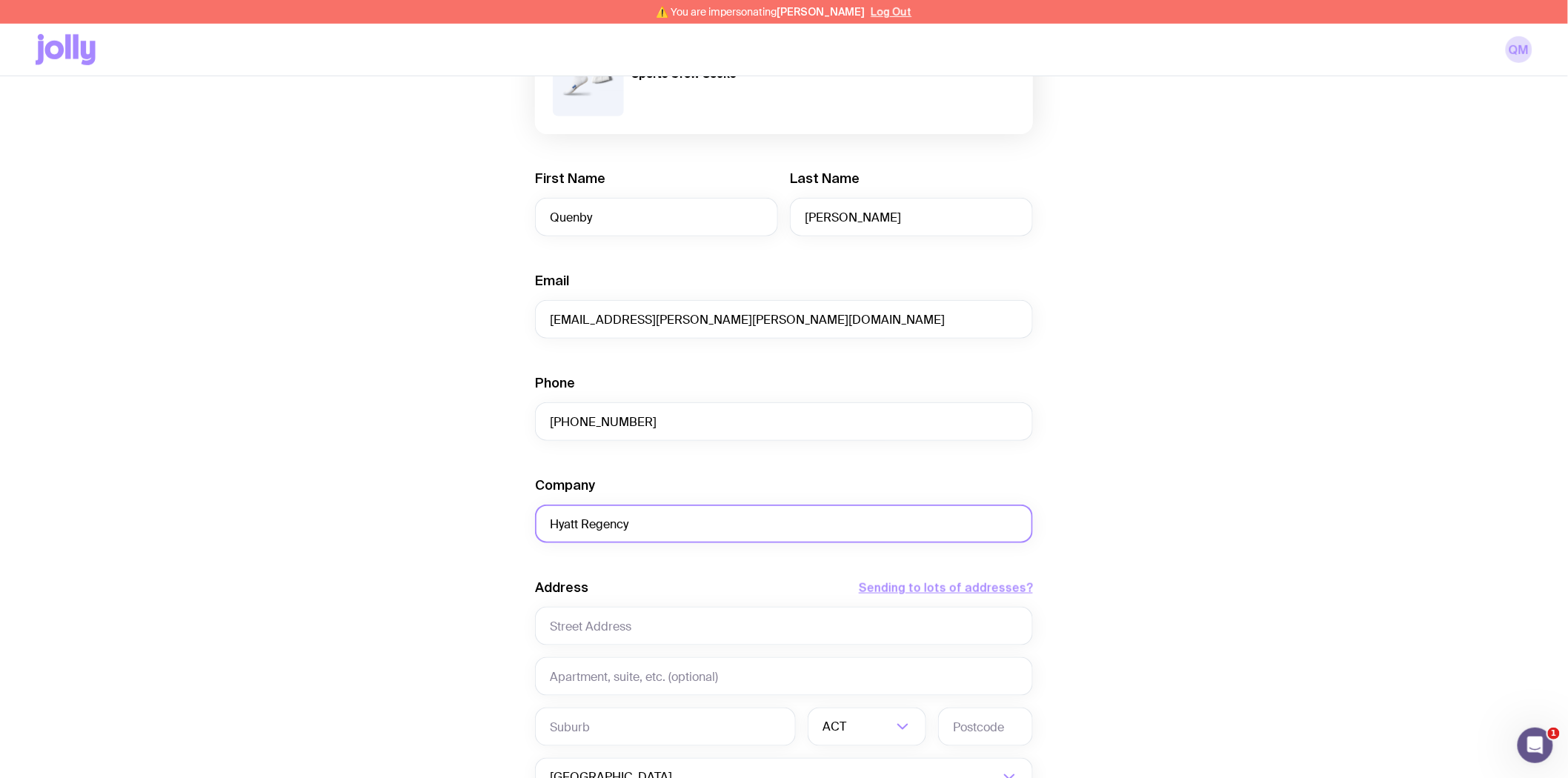
scroll to position [329, 0]
type input "Hyatt Regency"
click at [612, 622] on input "text" at bounding box center [784, 624] width 498 height 38
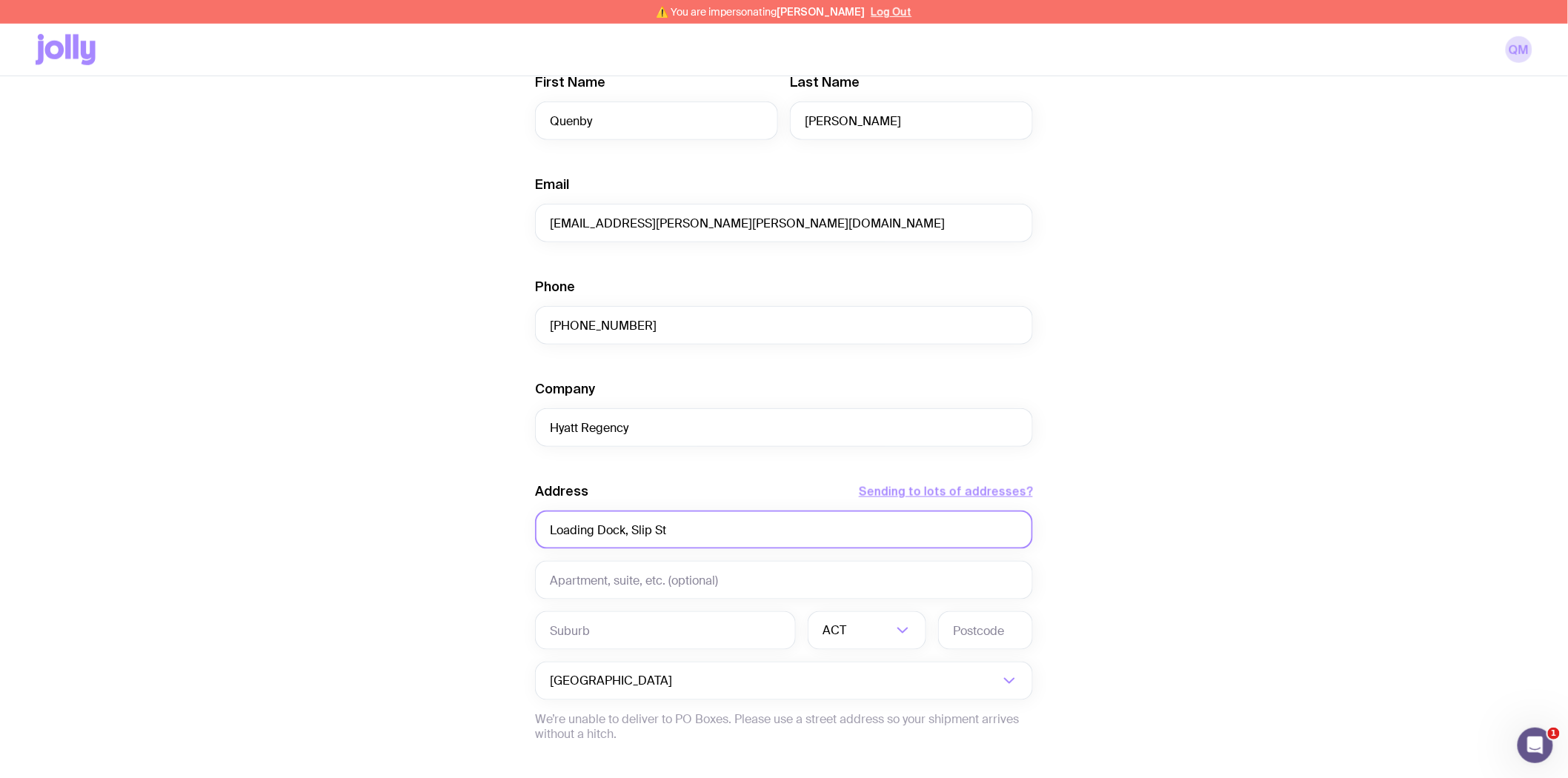
scroll to position [576, 0]
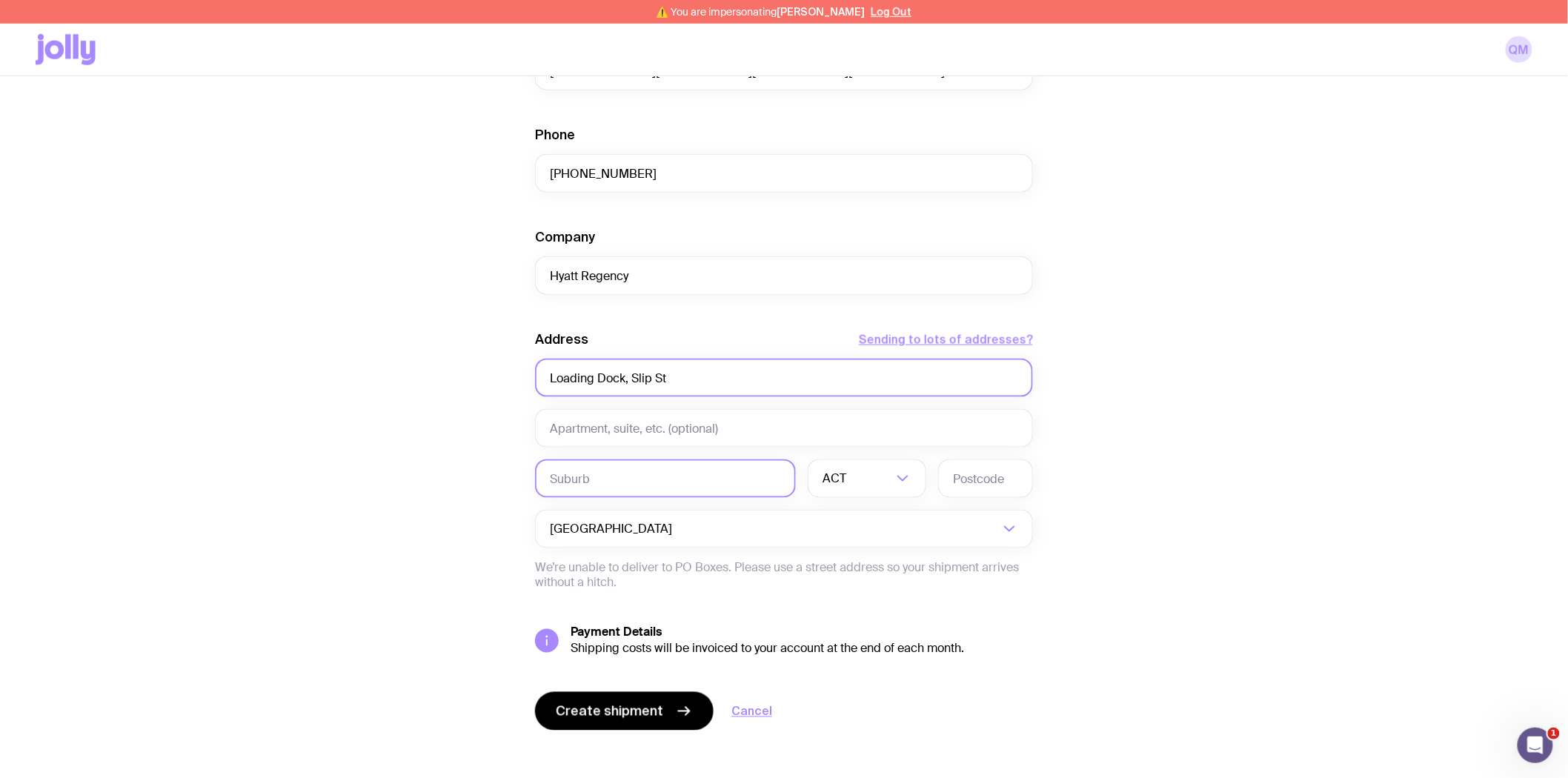
type input "Loading Dock, Slip St"
click at [603, 475] on input "text" at bounding box center [664, 478] width 260 height 38
type input "Sydney"
click at [844, 477] on div "ACT" at bounding box center [851, 478] width 86 height 38
drag, startPoint x: 854, startPoint y: 545, endPoint x: 957, endPoint y: 496, distance: 114.1
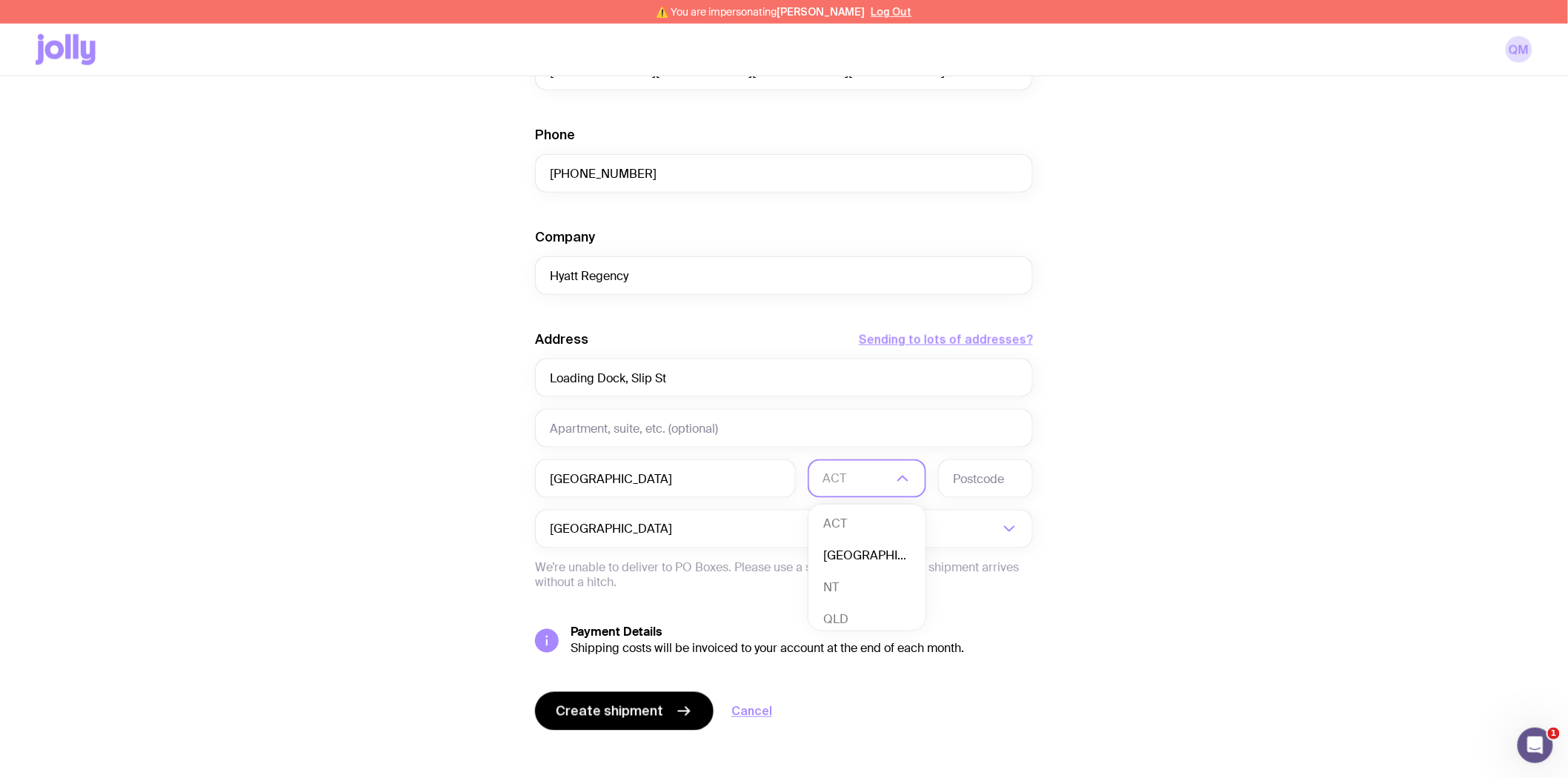
click at [855, 545] on li "NSW" at bounding box center [866, 556] width 117 height 32
click at [983, 479] on input "text" at bounding box center [985, 478] width 95 height 38
type input "2000"
click at [595, 709] on span "Create shipment" at bounding box center [609, 711] width 107 height 18
